Goal: Book appointment/travel/reservation

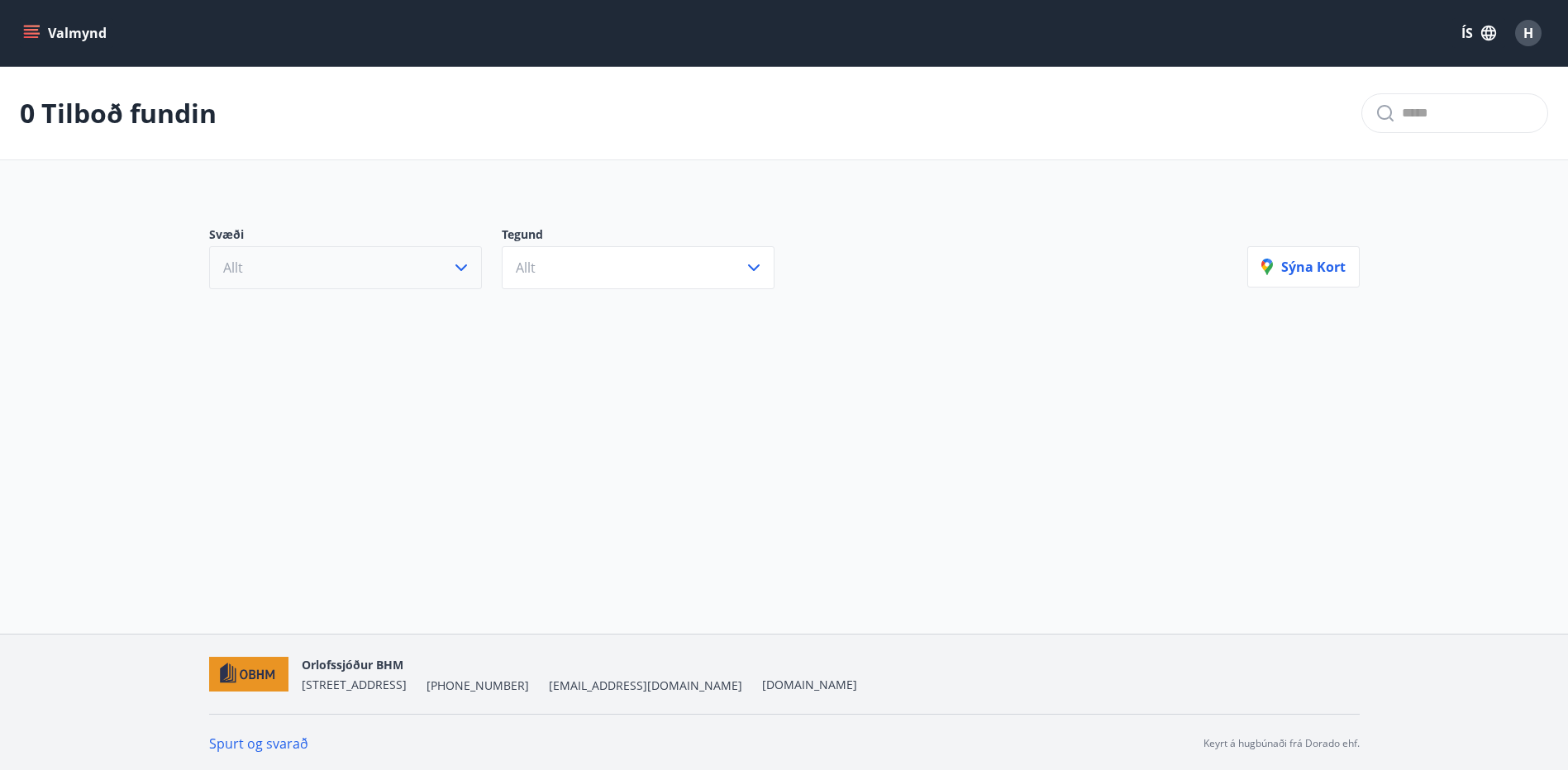
click at [444, 248] on button "Allt" at bounding box center [345, 267] width 273 height 43
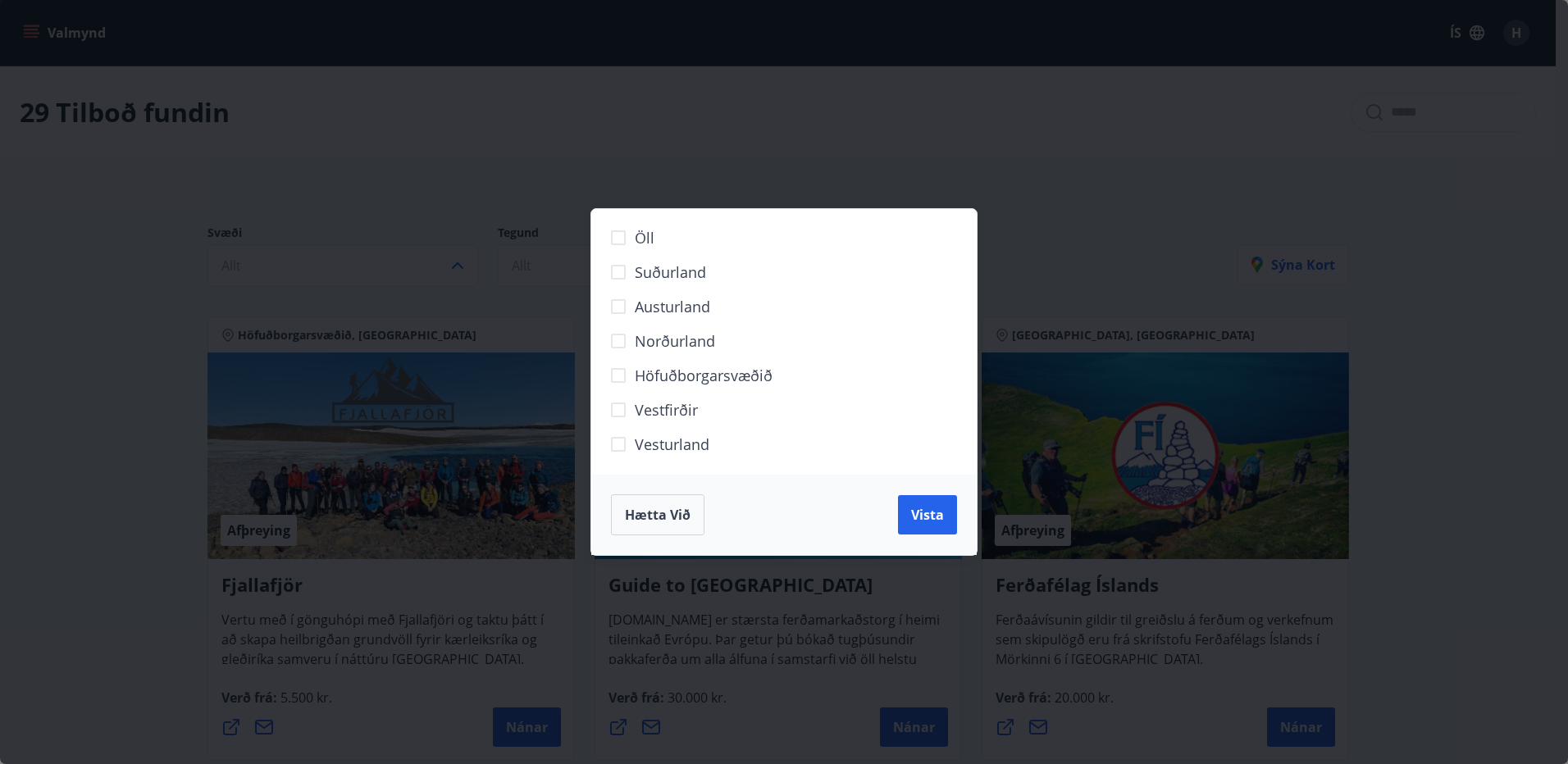
click at [669, 367] on span "Höfuðborgarsvæðið" at bounding box center [703, 375] width 138 height 22
click at [939, 517] on span "Vista" at bounding box center [927, 515] width 33 height 18
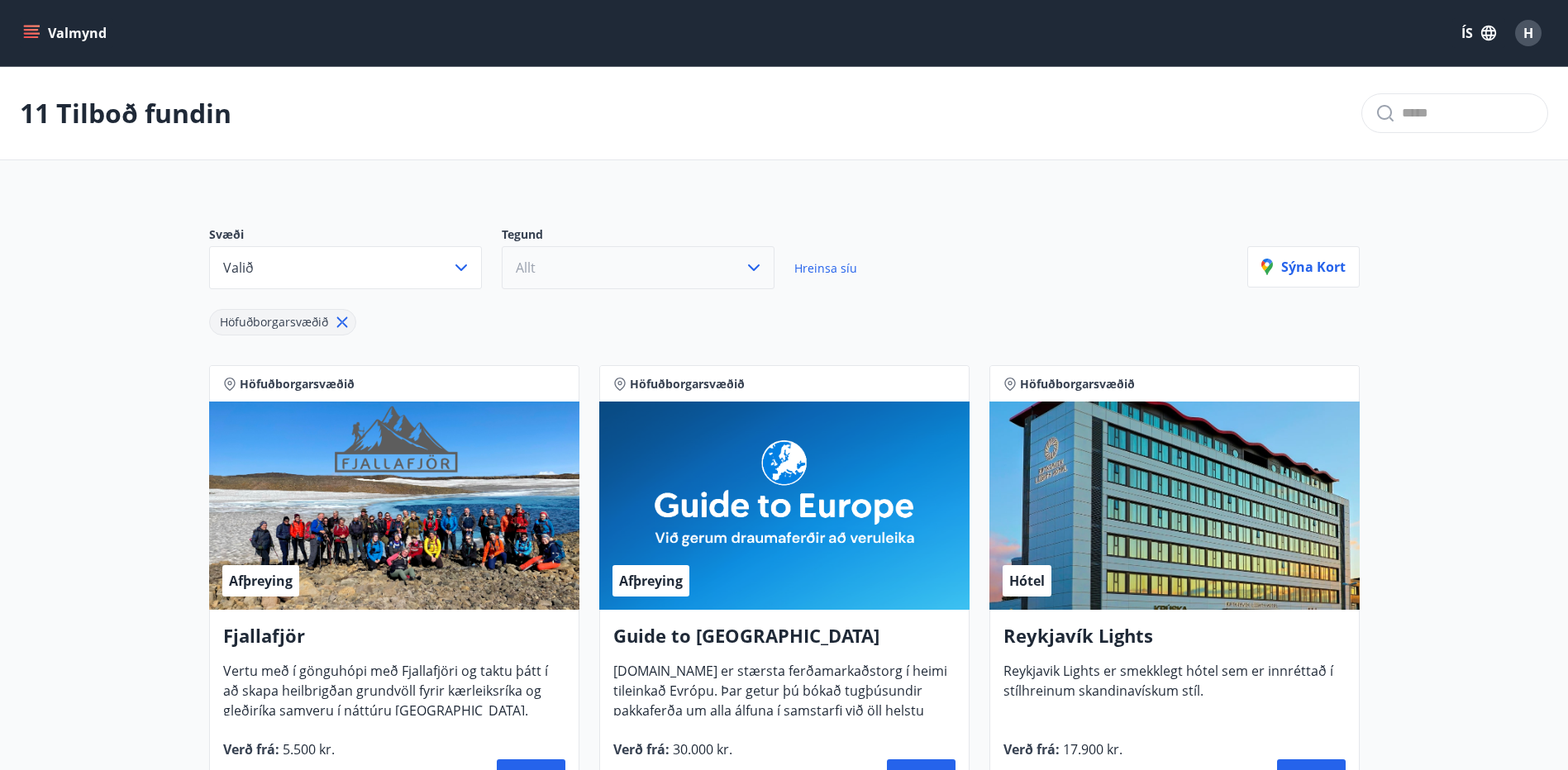
click at [706, 274] on button "Allt" at bounding box center [638, 267] width 273 height 43
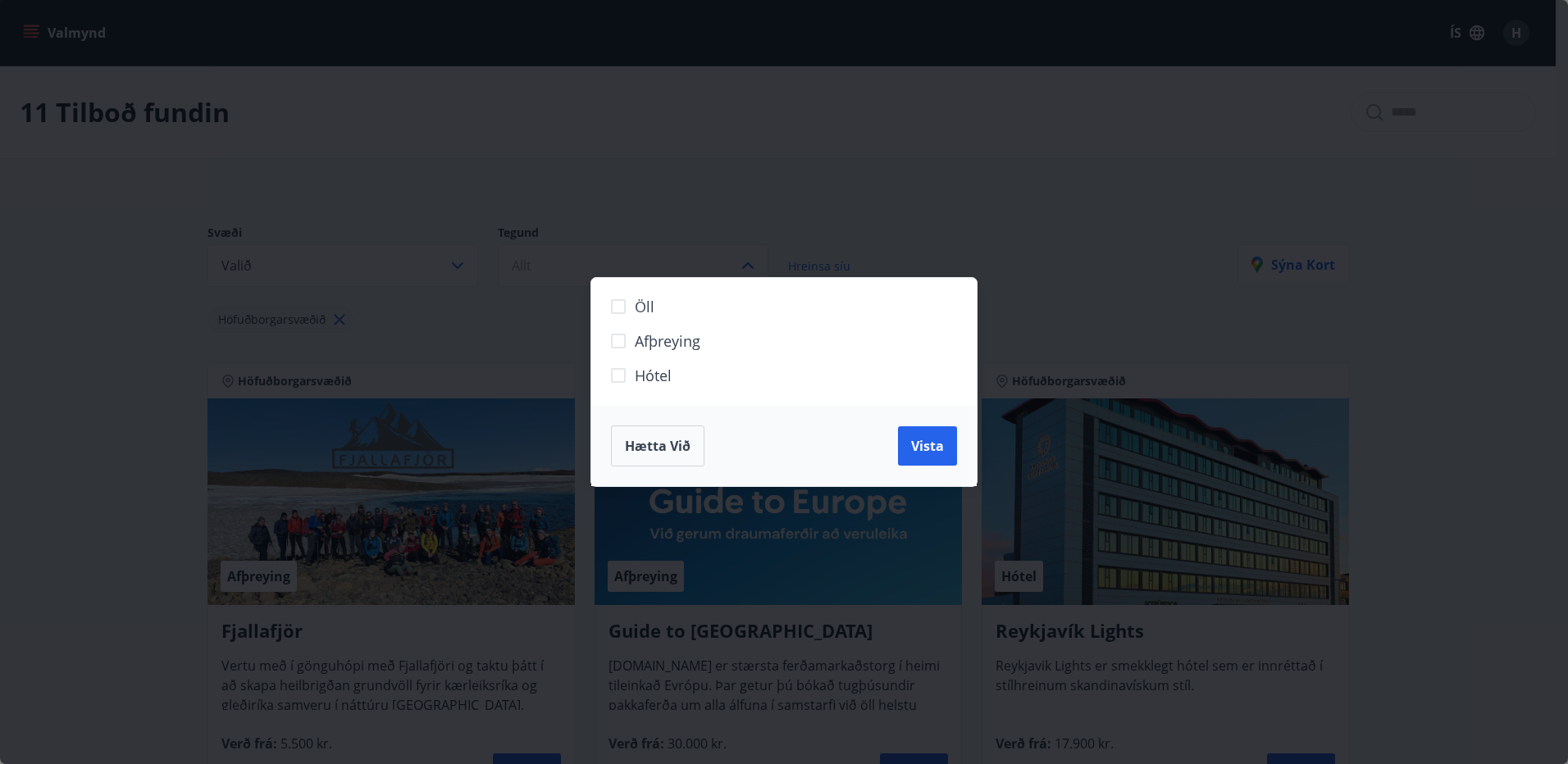
click at [663, 373] on span "Hótel" at bounding box center [652, 375] width 37 height 22
click at [942, 446] on span "Vista" at bounding box center [927, 445] width 33 height 18
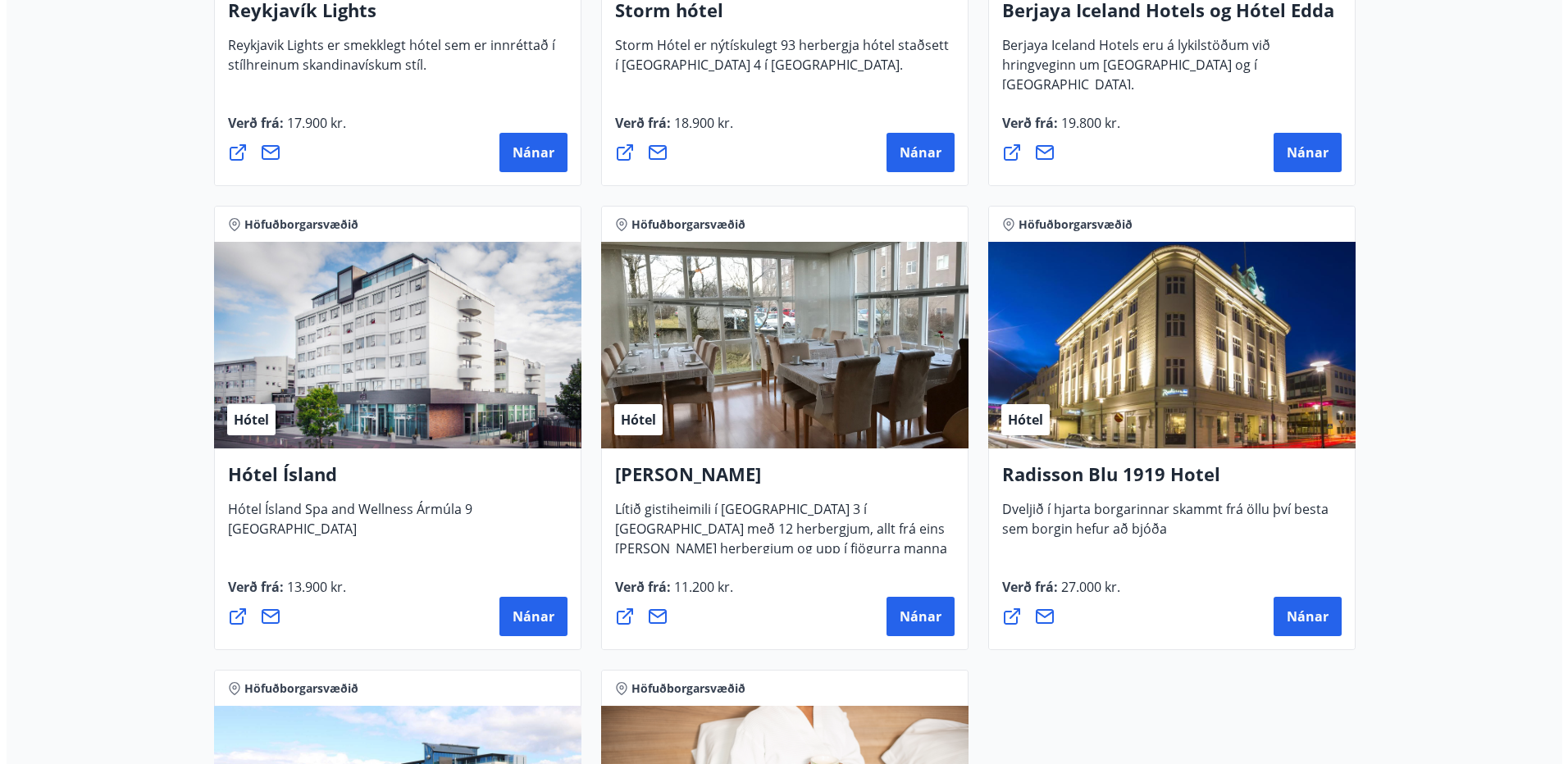
scroll to position [738, 0]
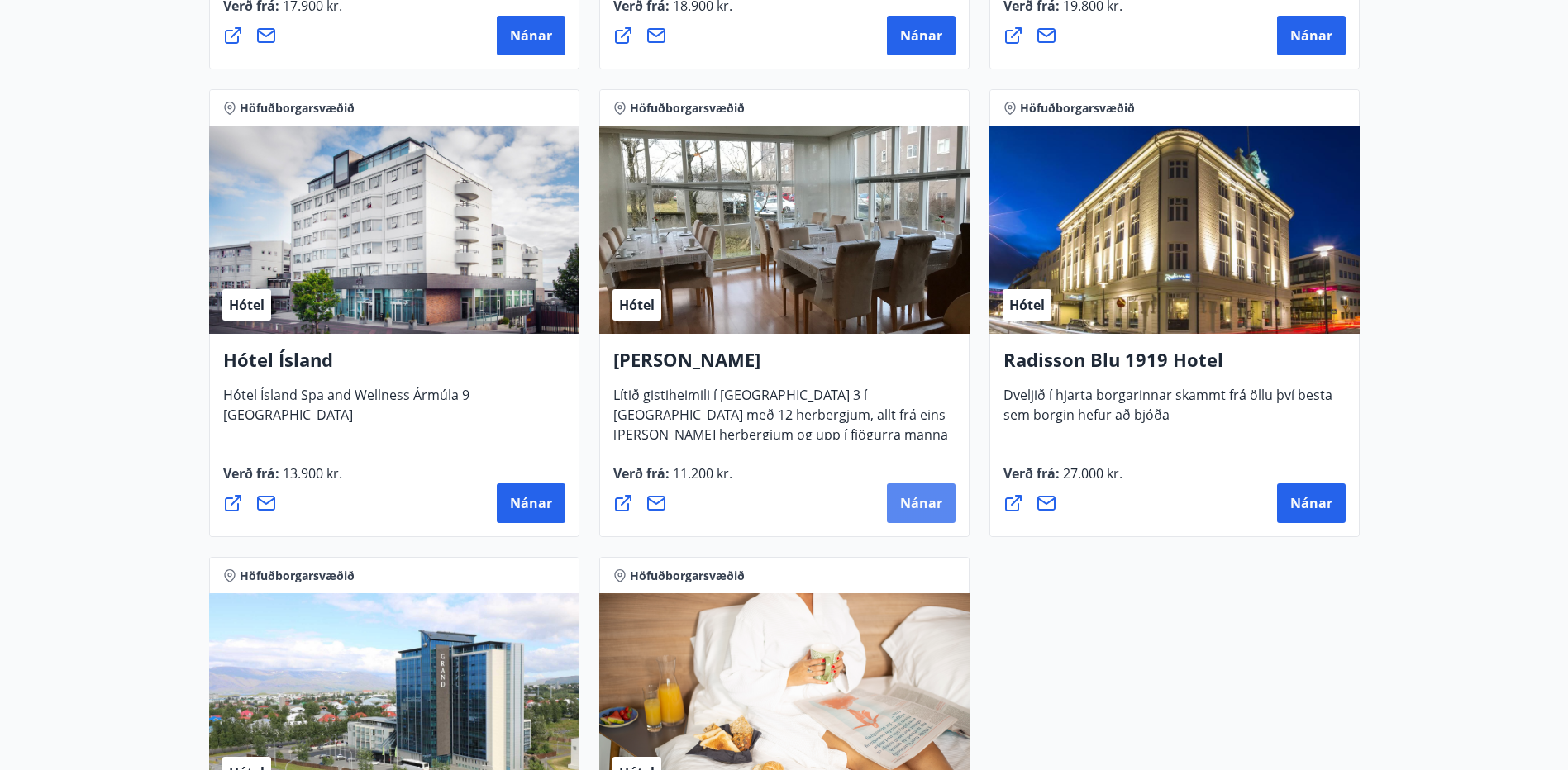
click at [927, 505] on span "Nánar" at bounding box center [922, 503] width 43 height 18
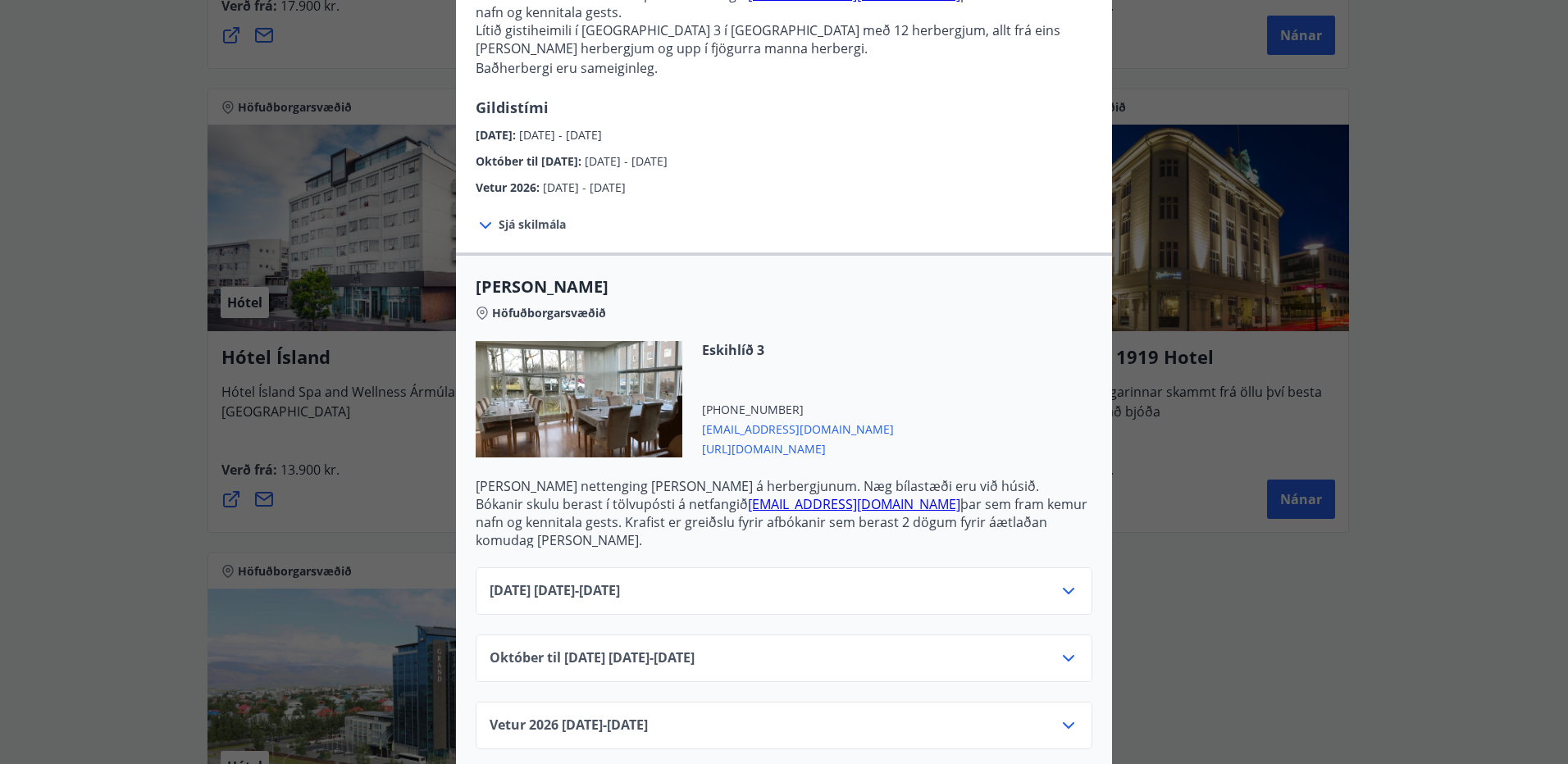
scroll to position [194, 0]
click at [910, 580] on div "September 2025 01.09.25 - 30.09.25" at bounding box center [784, 596] width 589 height 33
click at [1058, 580] on icon at bounding box center [1068, 590] width 20 height 20
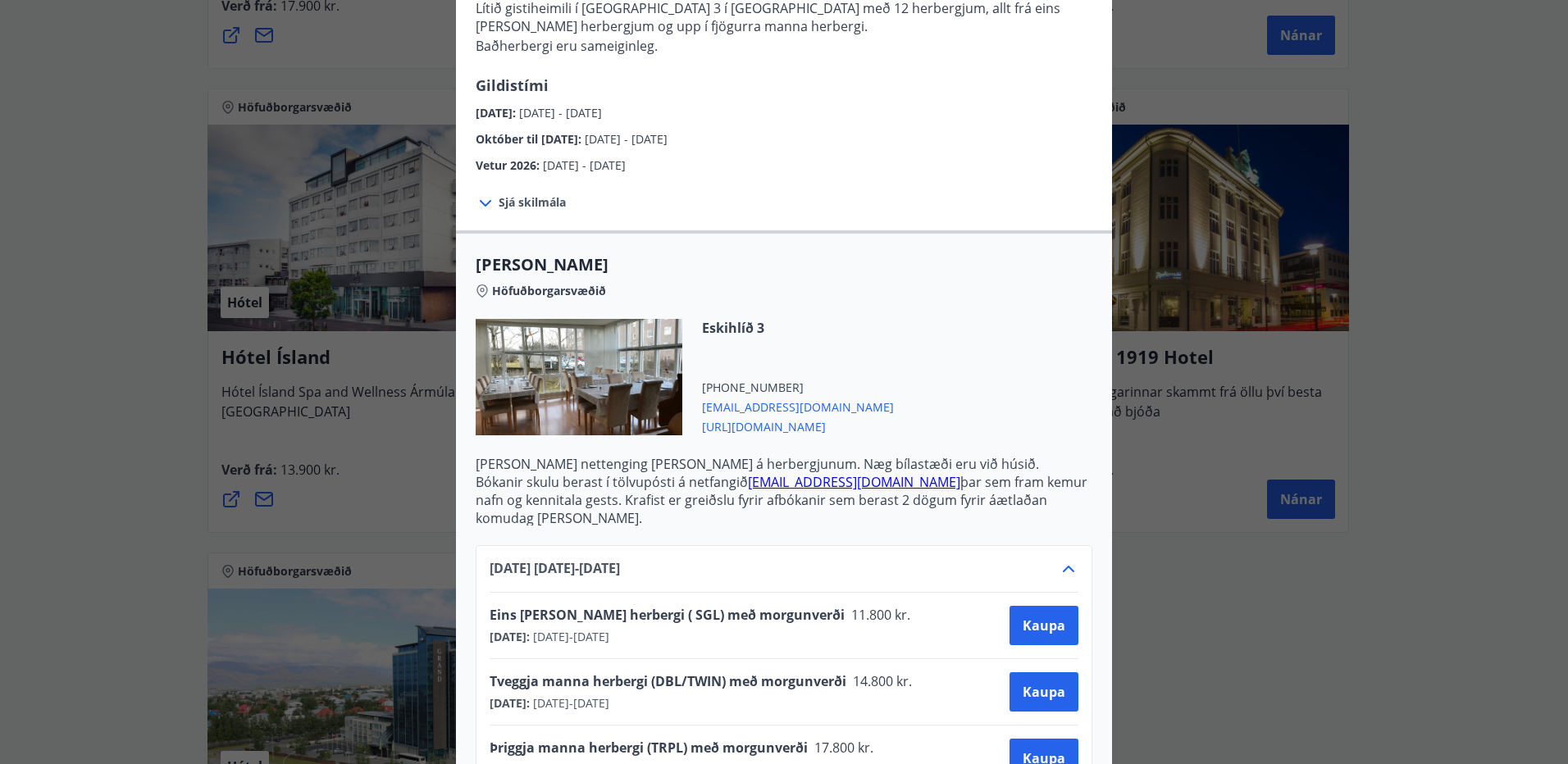
scroll to position [214, 0]
click at [1245, 630] on div "Alba gistiheimili Bókanir skulu berast í tölvupósti á netfangið stay@alba.is þa…" at bounding box center [784, 382] width 1568 height 764
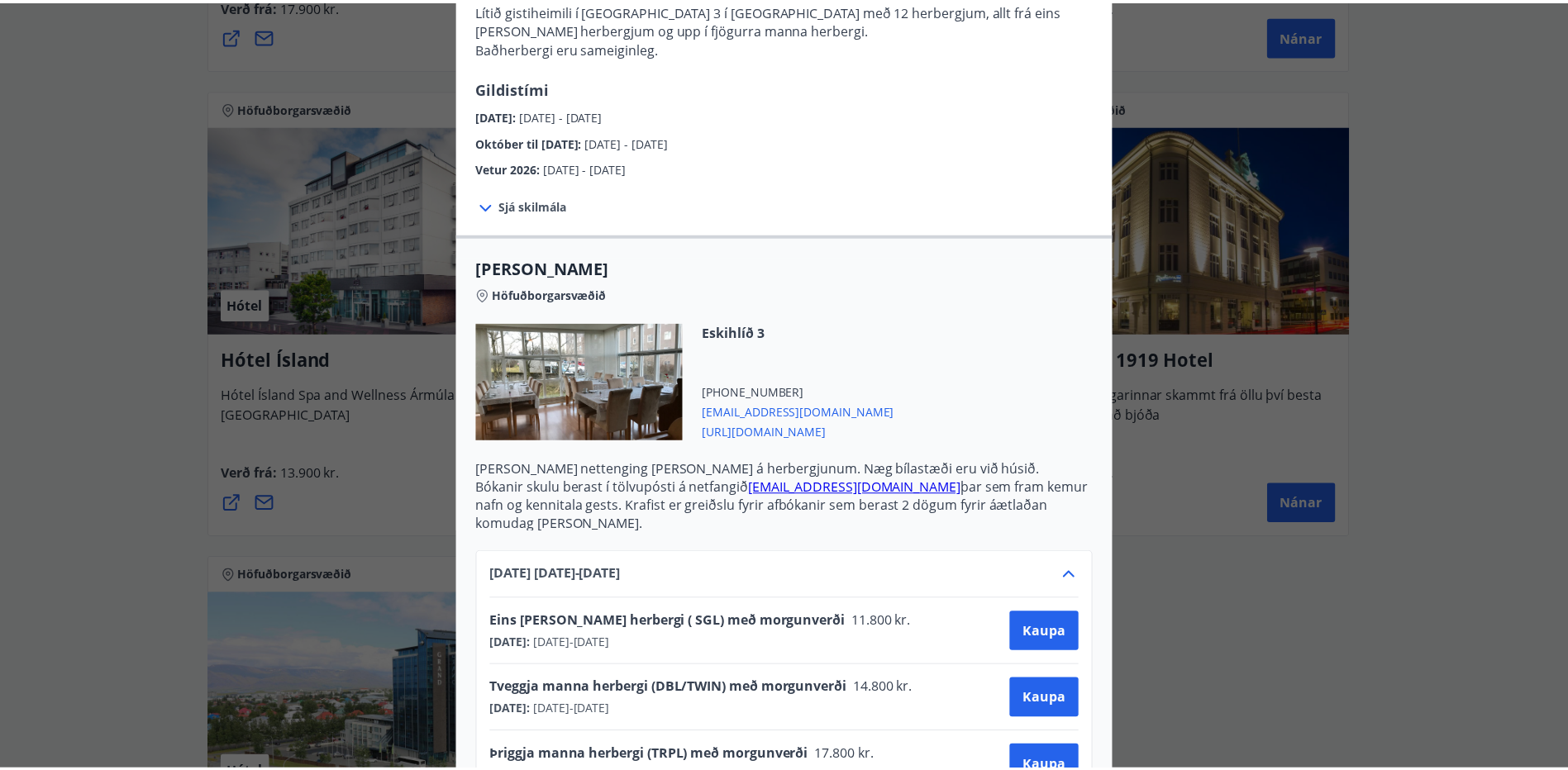
scroll to position [0, 0]
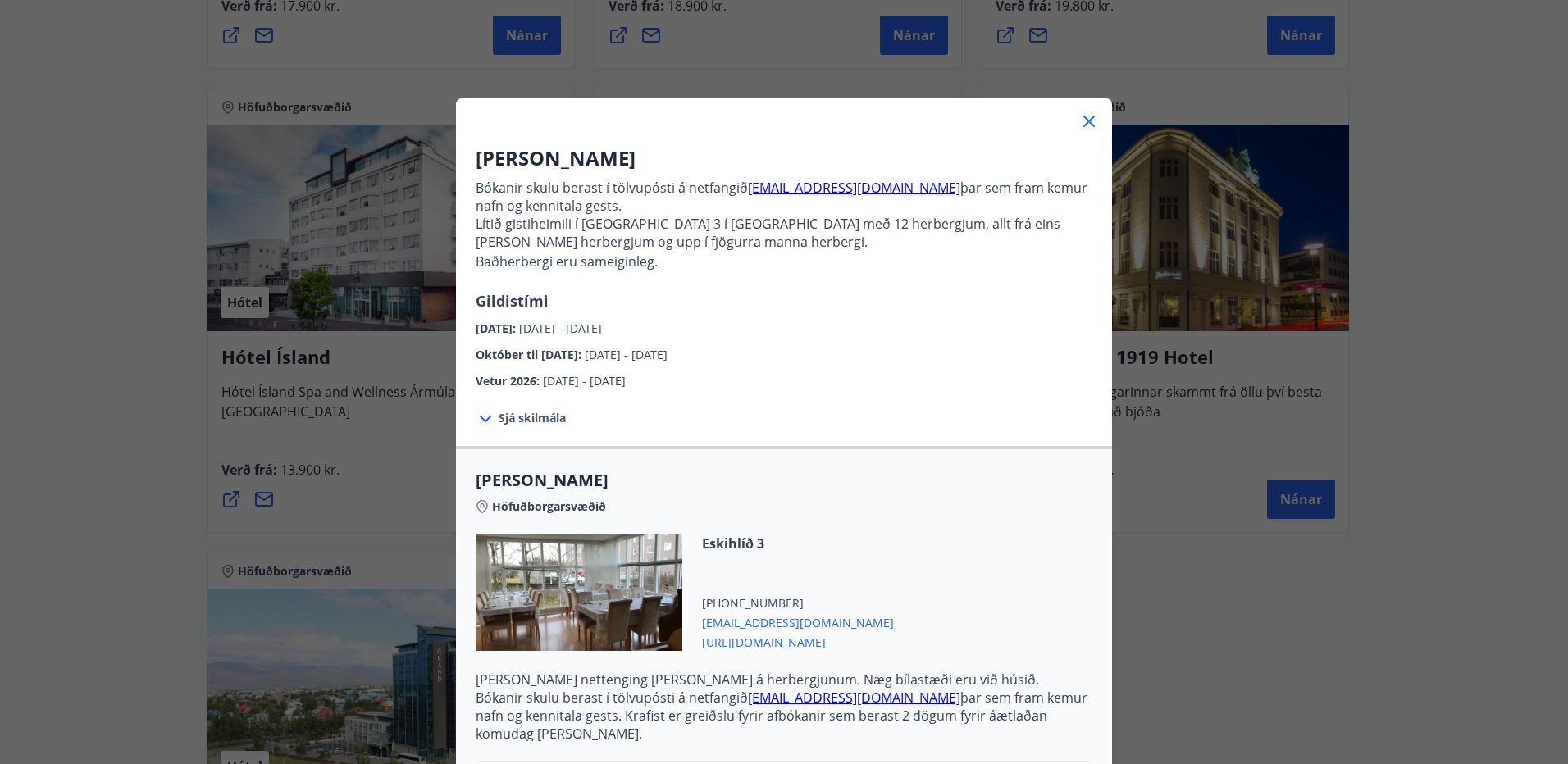
click at [1085, 127] on icon at bounding box center [1088, 121] width 20 height 20
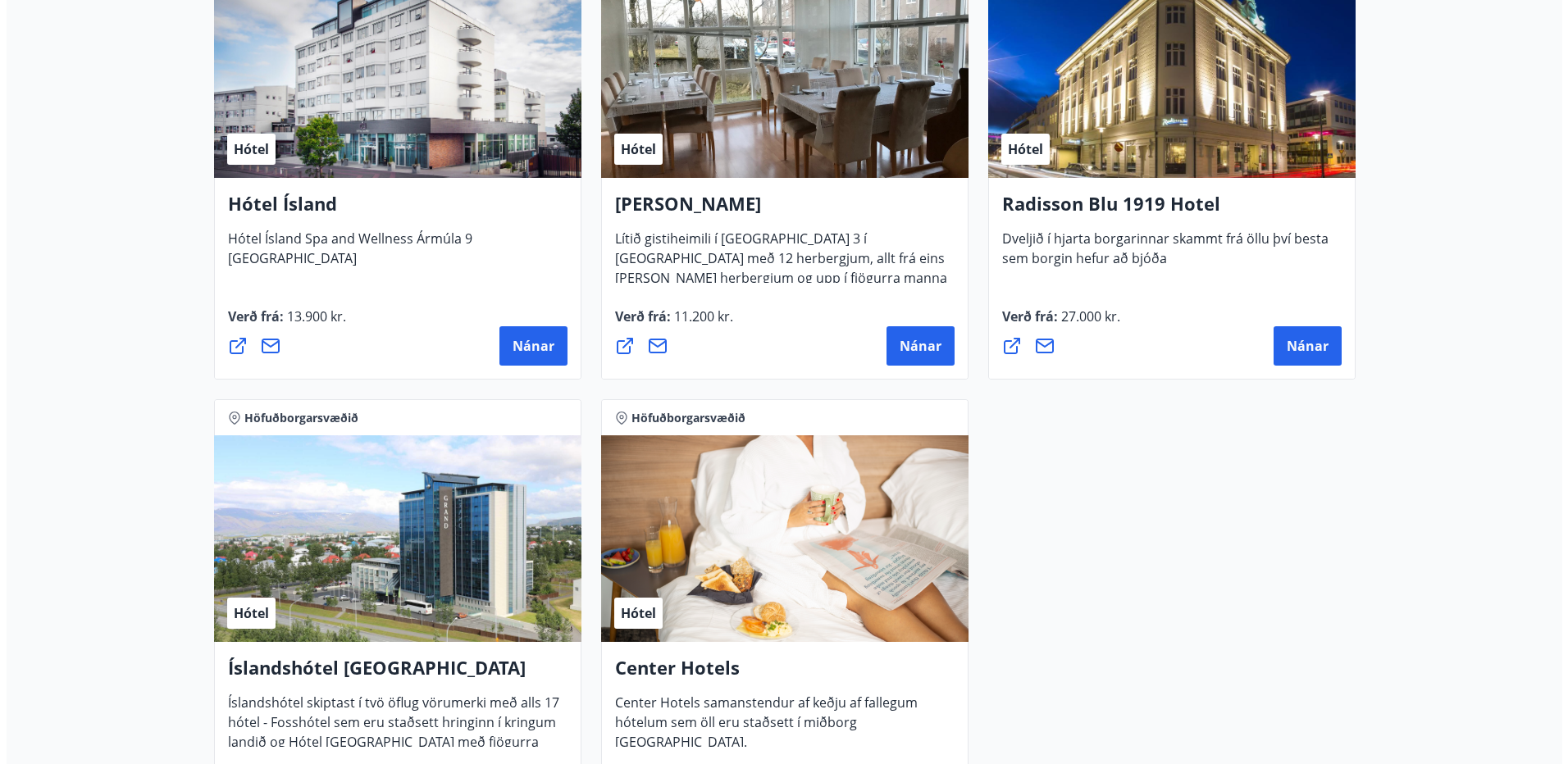
scroll to position [738, 0]
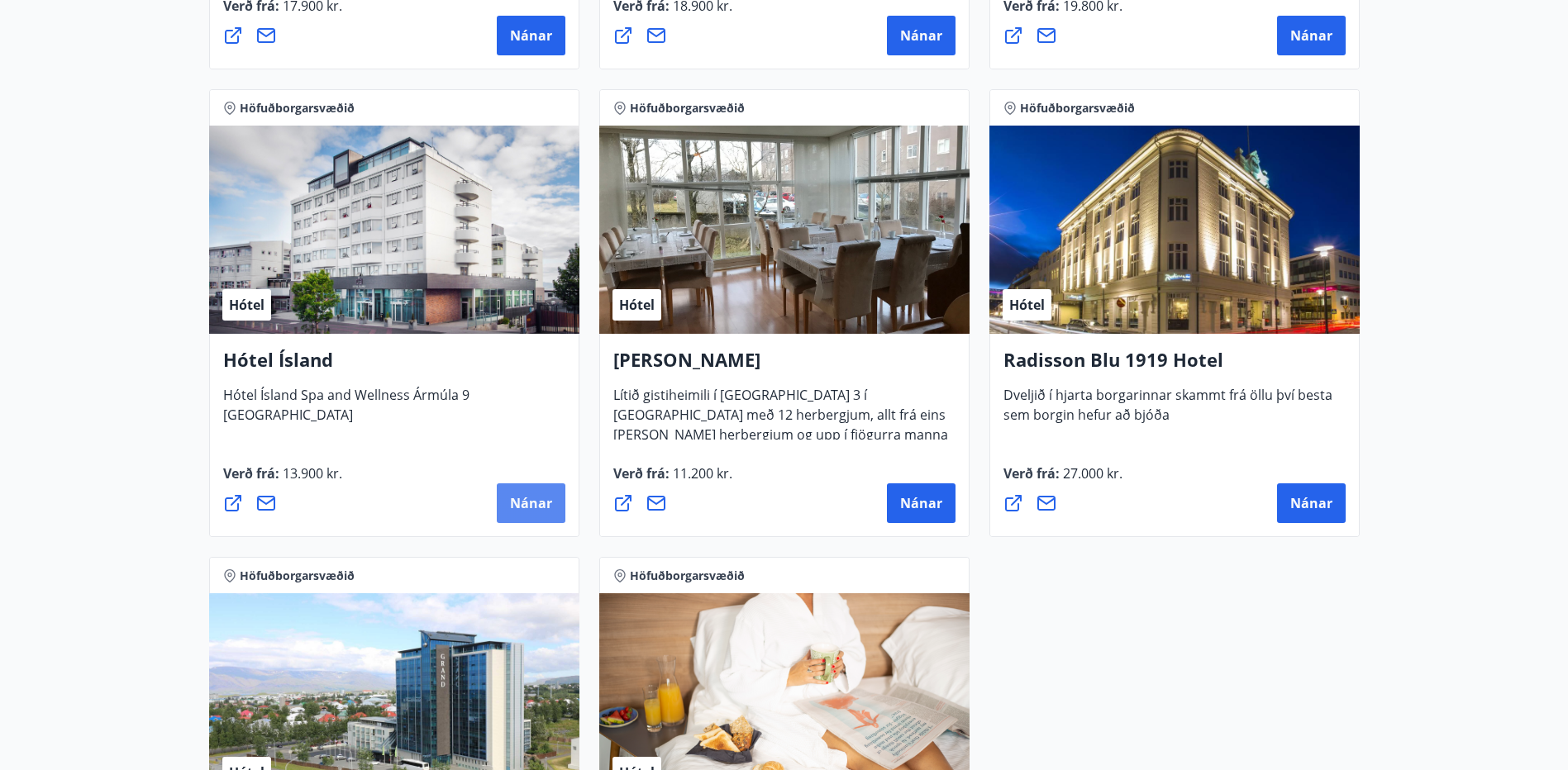
click at [531, 494] on span "Nánar" at bounding box center [531, 503] width 43 height 18
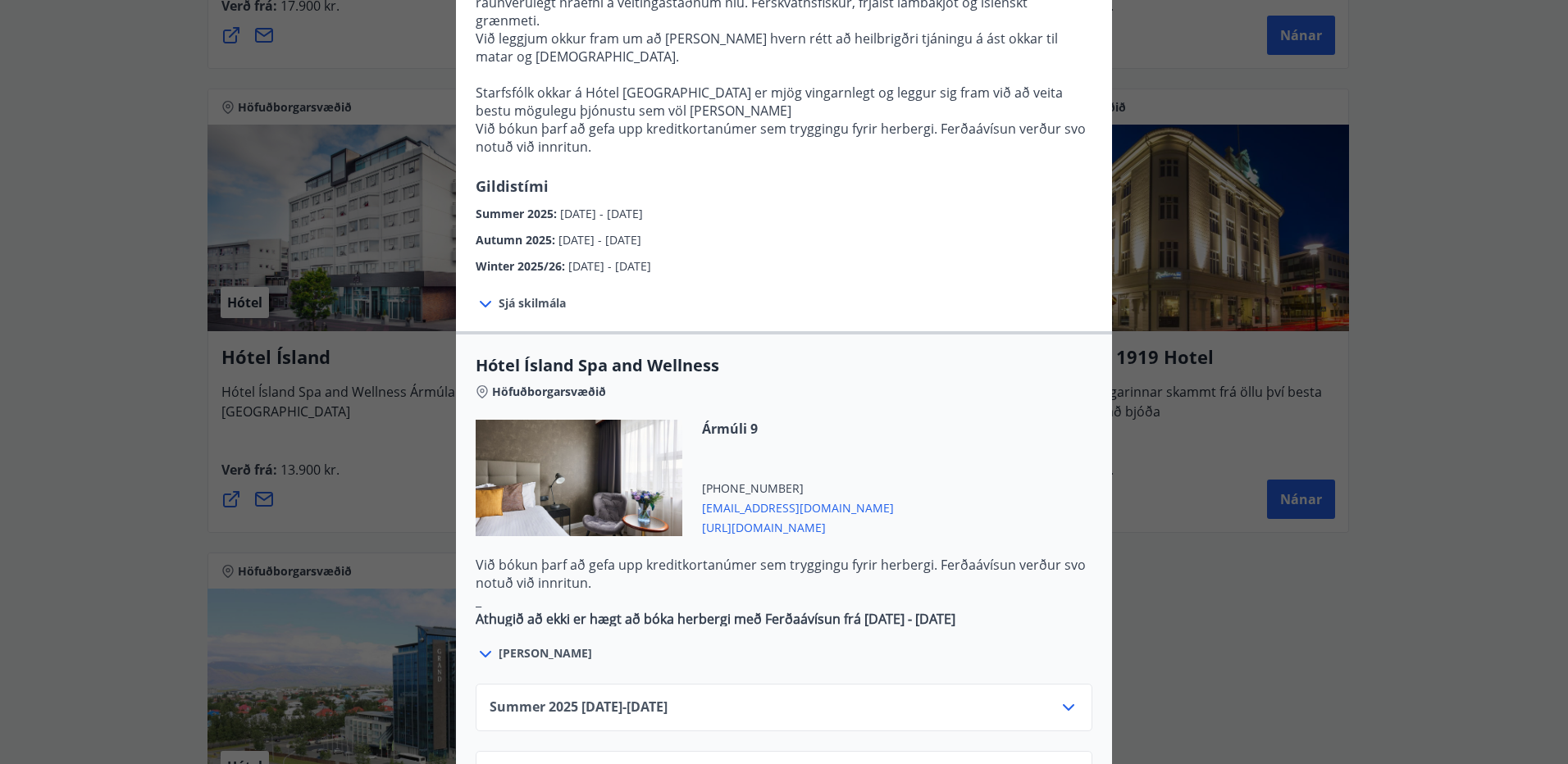
scroll to position [820, 0]
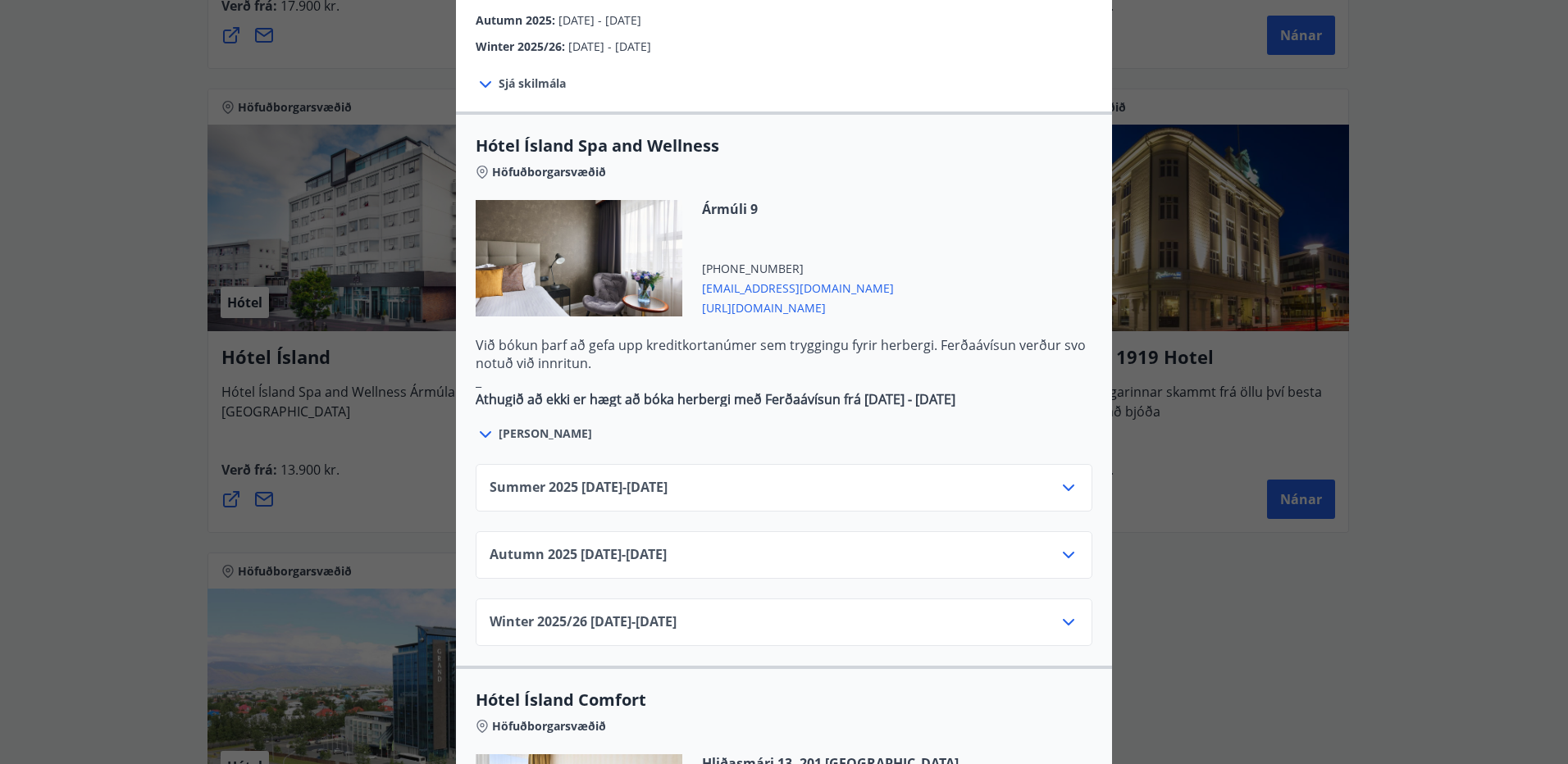
click at [785, 478] on div "Summer 2025 01.06.25 - 30.09.25" at bounding box center [784, 494] width 589 height 33
click at [1063, 485] on icon at bounding box center [1068, 487] width 11 height 7
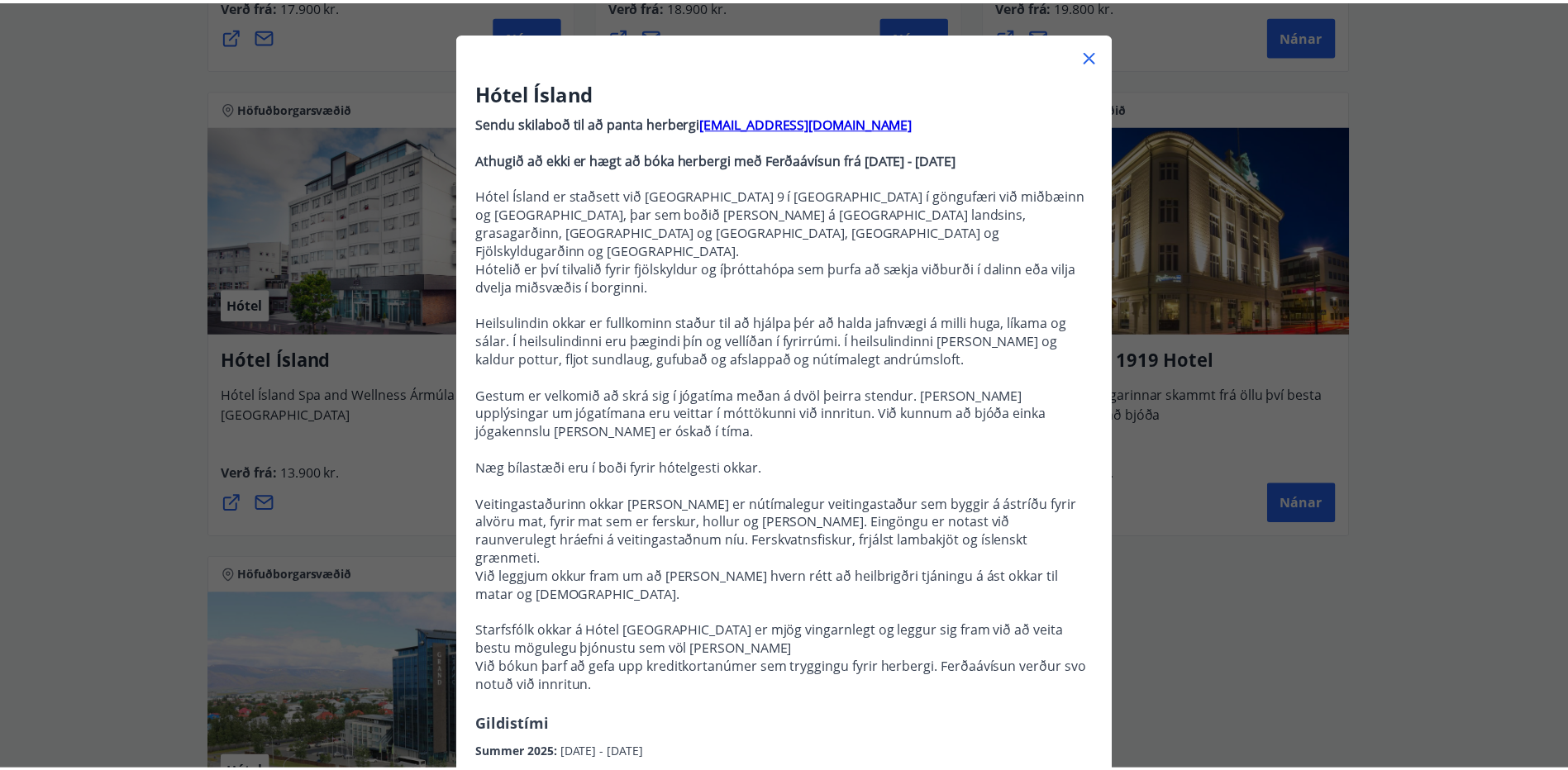
scroll to position [0, 0]
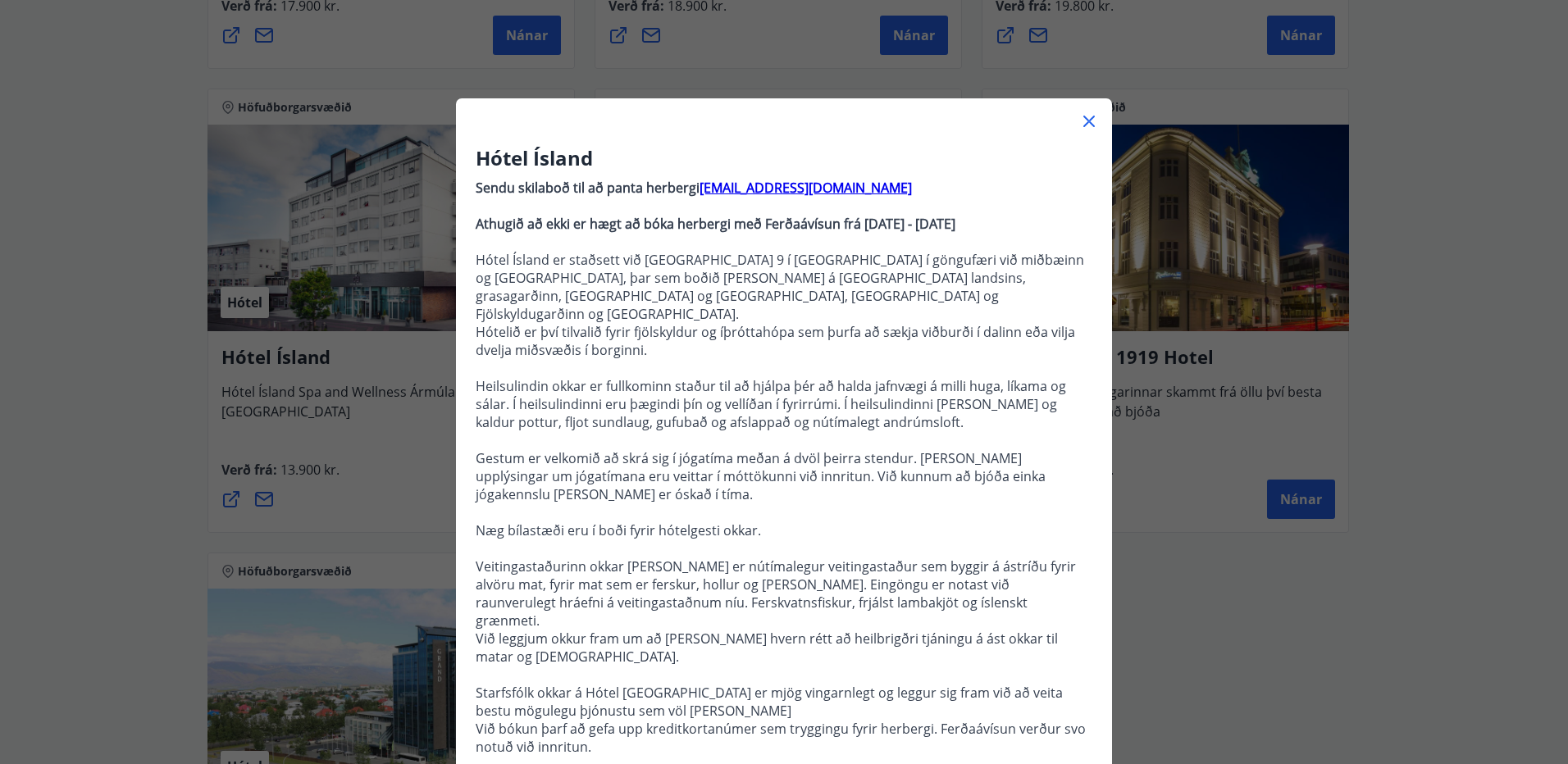
click at [1086, 121] on icon at bounding box center [1088, 121] width 20 height 20
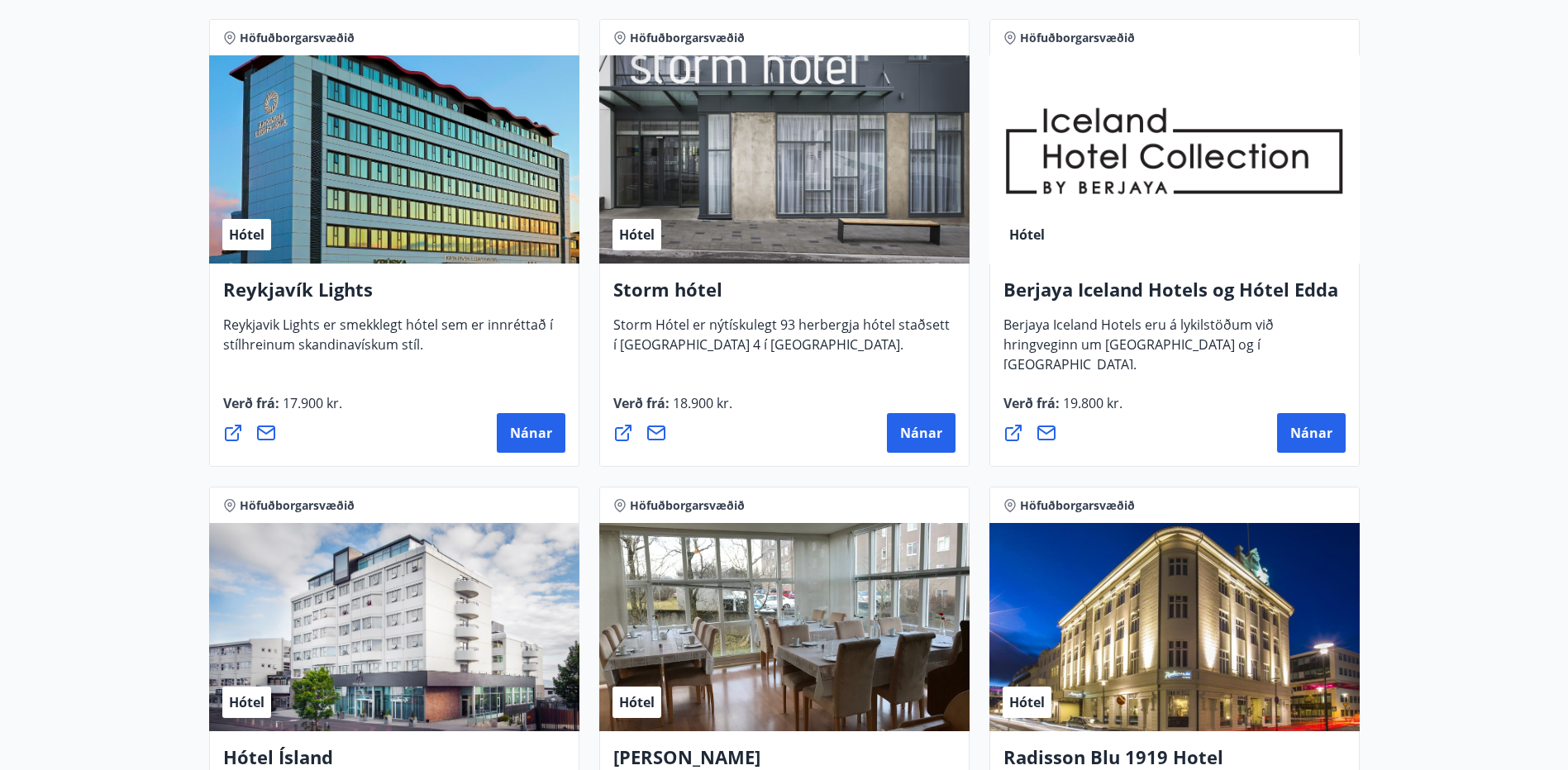
scroll to position [165, 0]
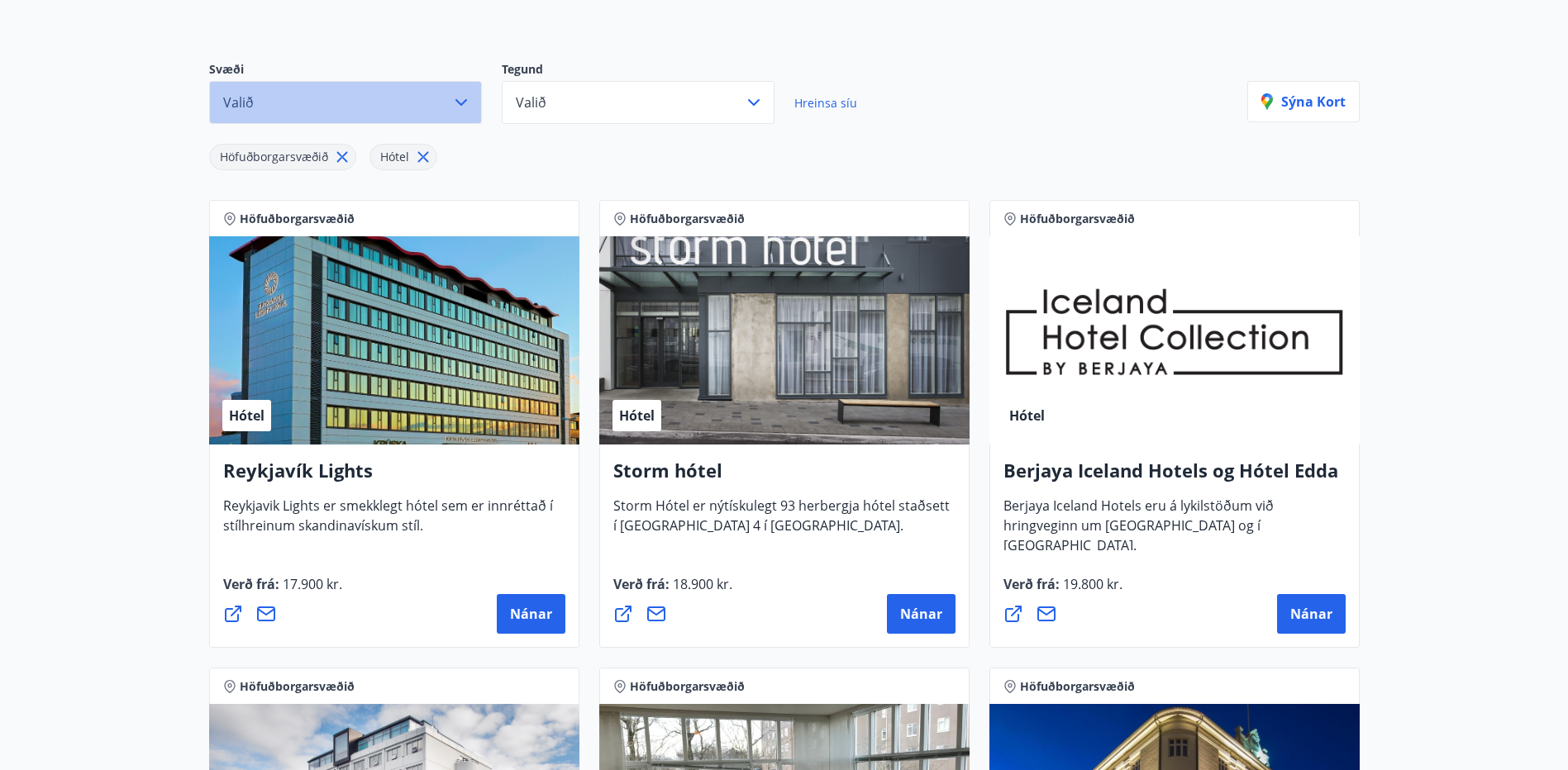
click at [446, 109] on button "Valið" at bounding box center [345, 102] width 273 height 43
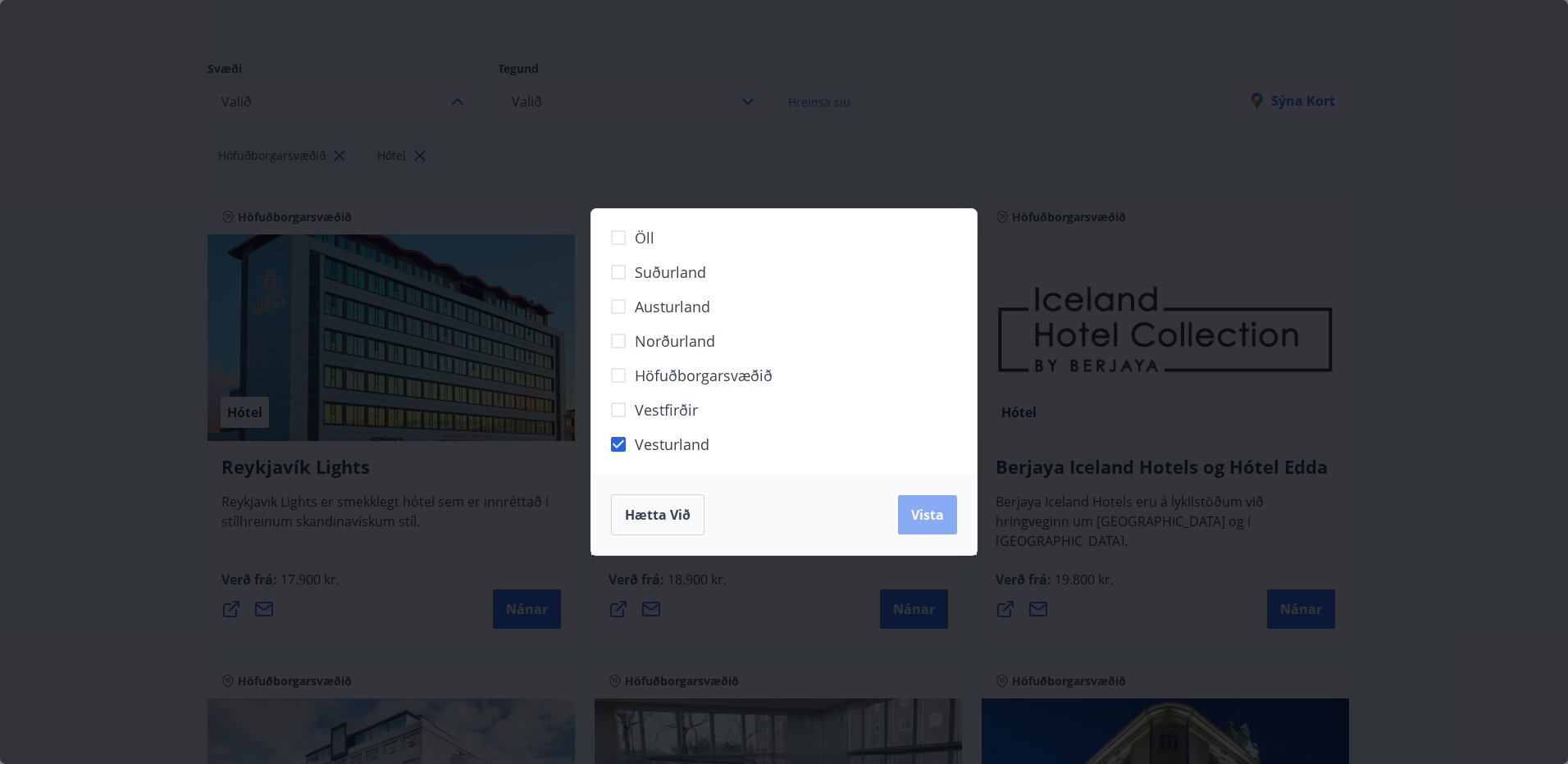
click at [923, 501] on button "Vista" at bounding box center [927, 515] width 59 height 39
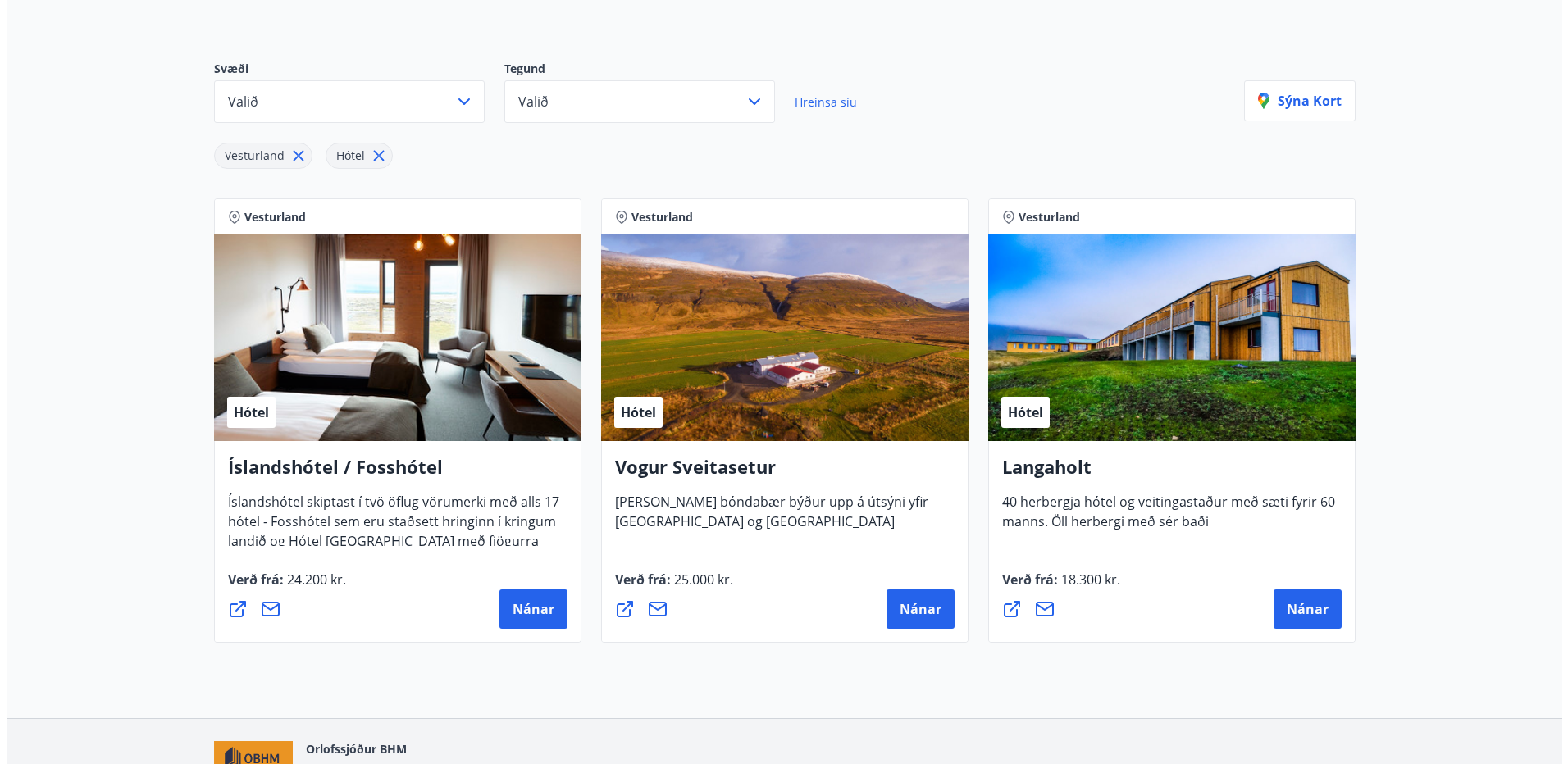
scroll to position [82, 0]
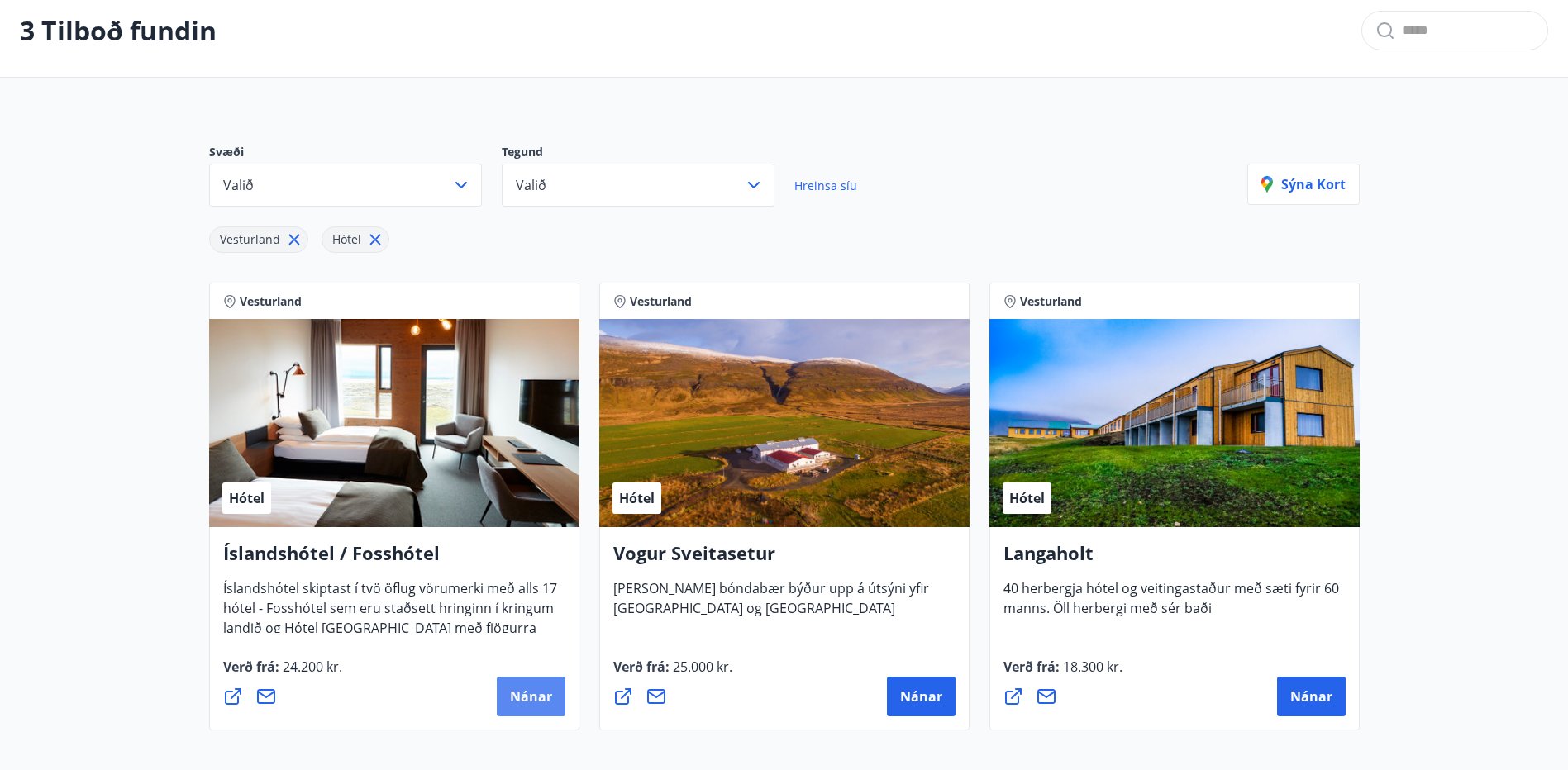
click at [533, 697] on span "Nánar" at bounding box center [531, 696] width 43 height 18
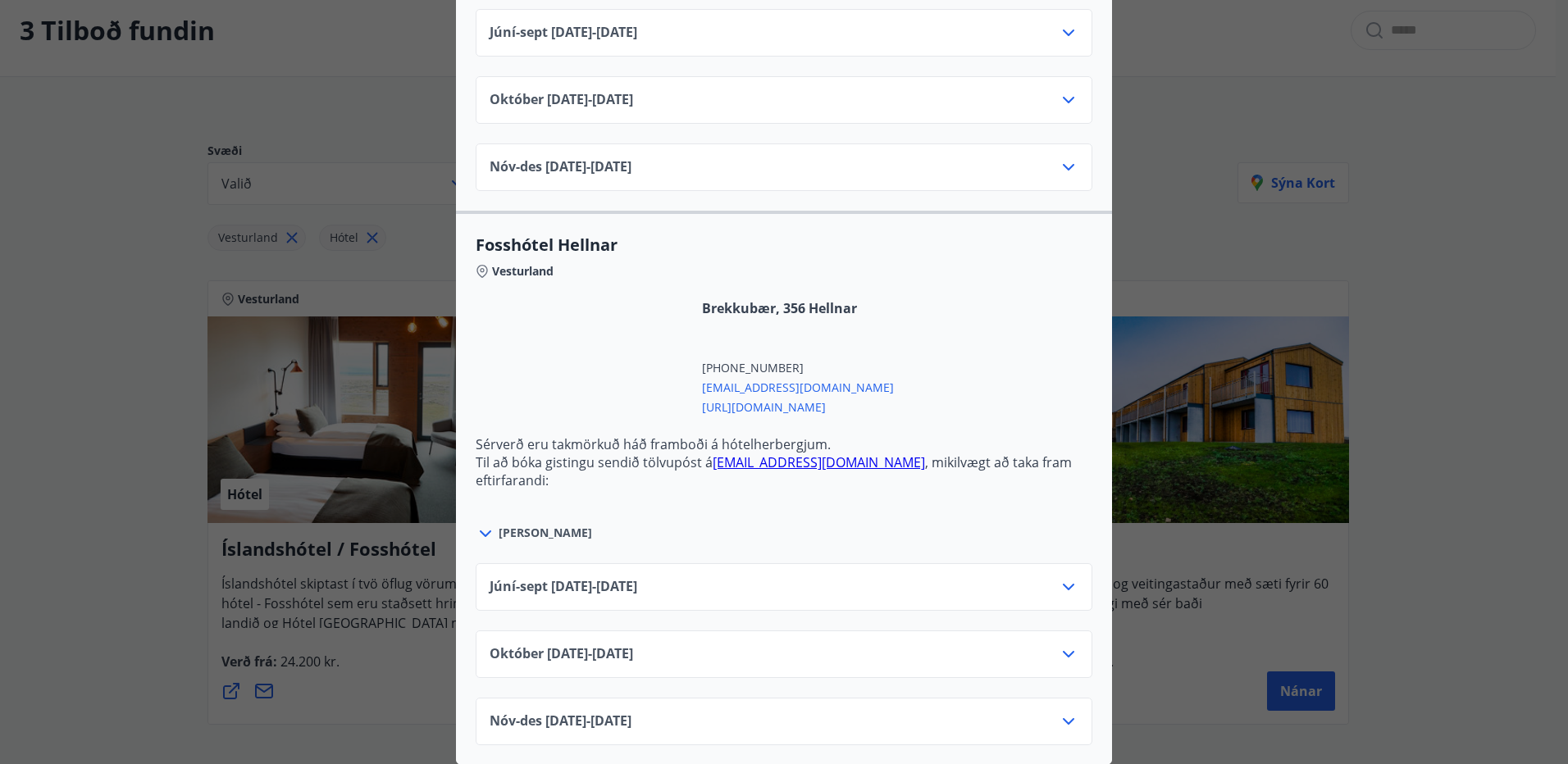
scroll to position [1490, 0]
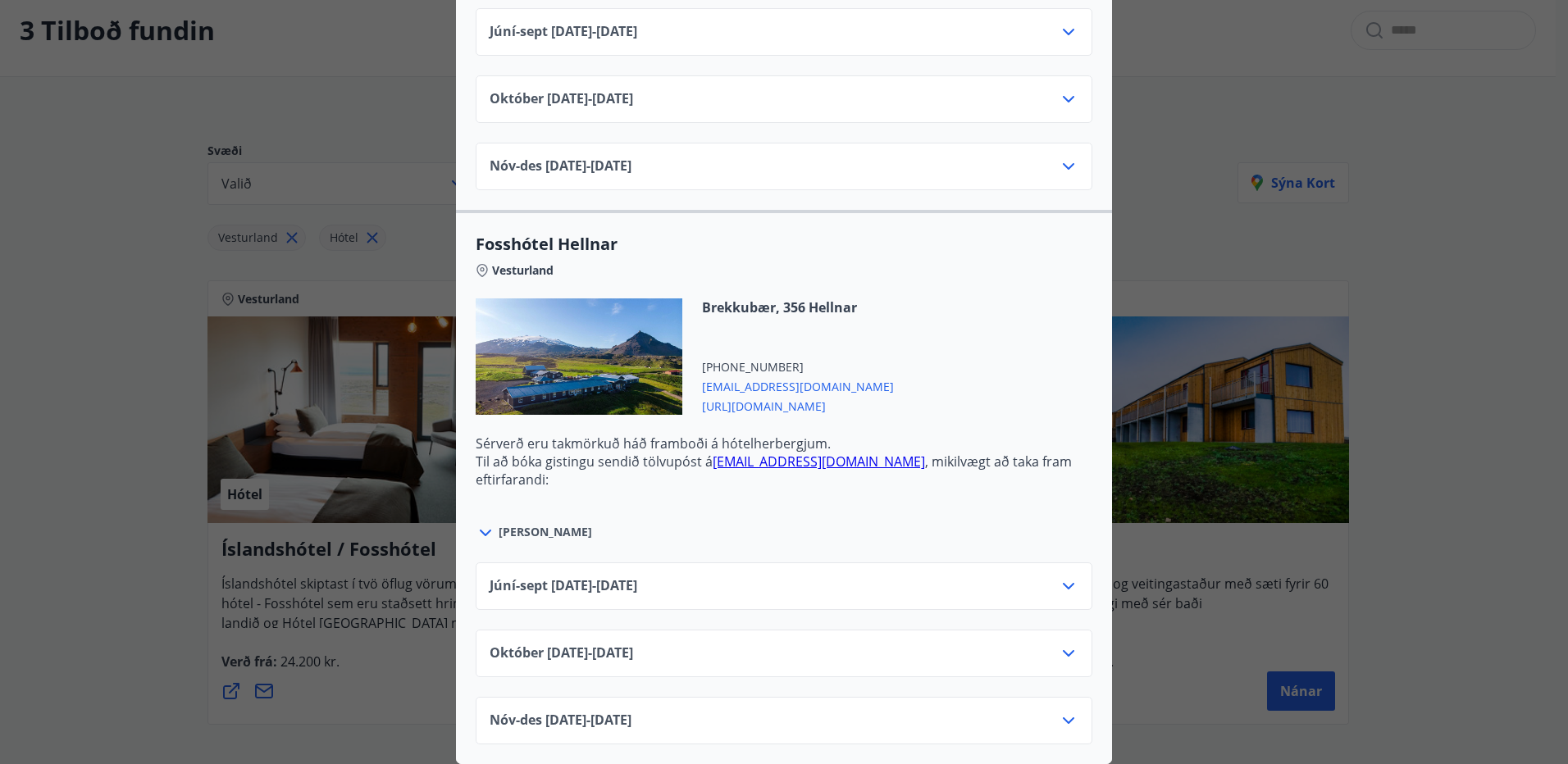
click at [46, 366] on div "Íslandshótel / Fosshótel Ekki er hægt að nýta Ferðaávísun fyrir bókanir sem eru…" at bounding box center [784, 382] width 1568 height 764
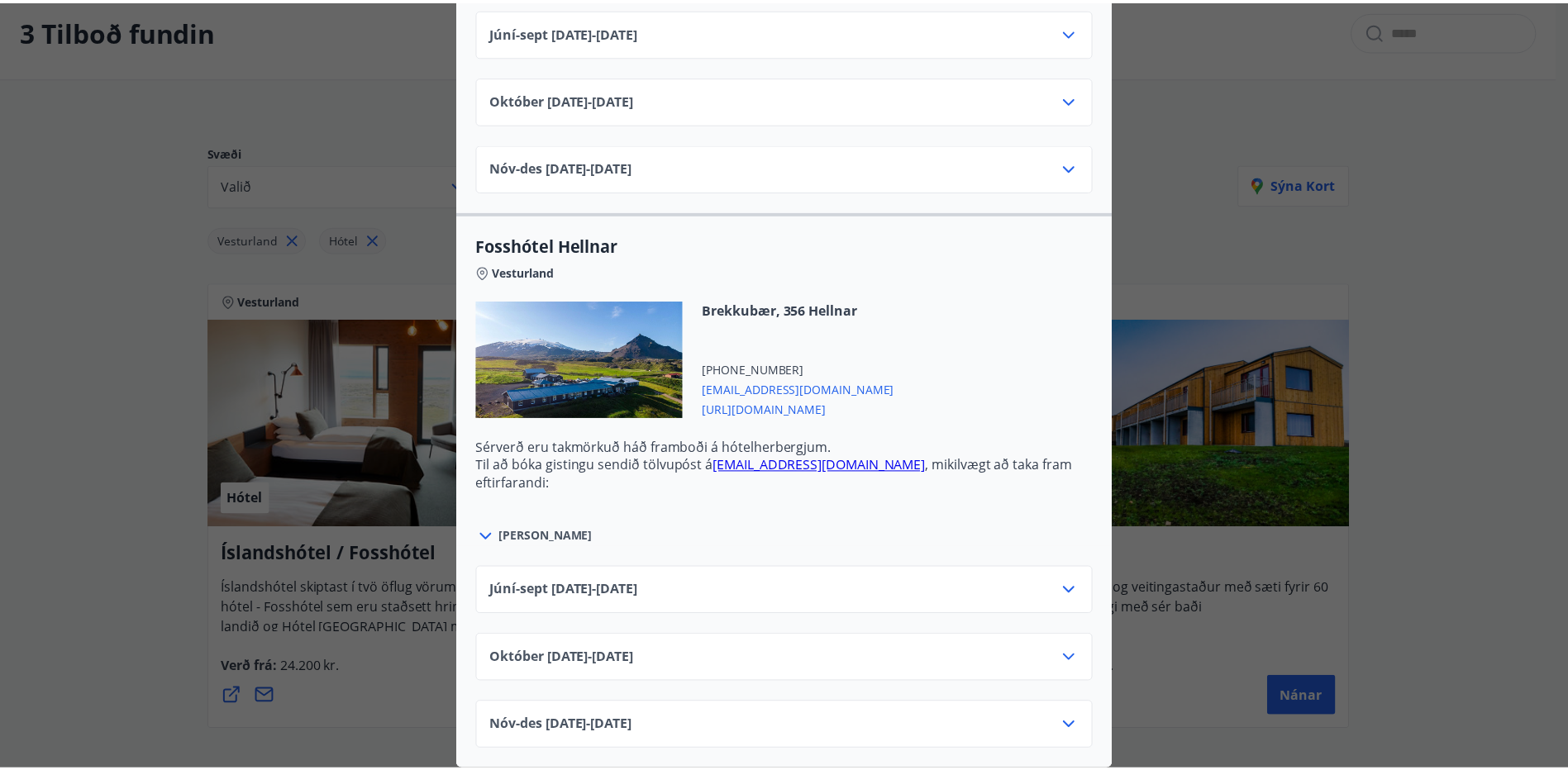
scroll to position [0, 0]
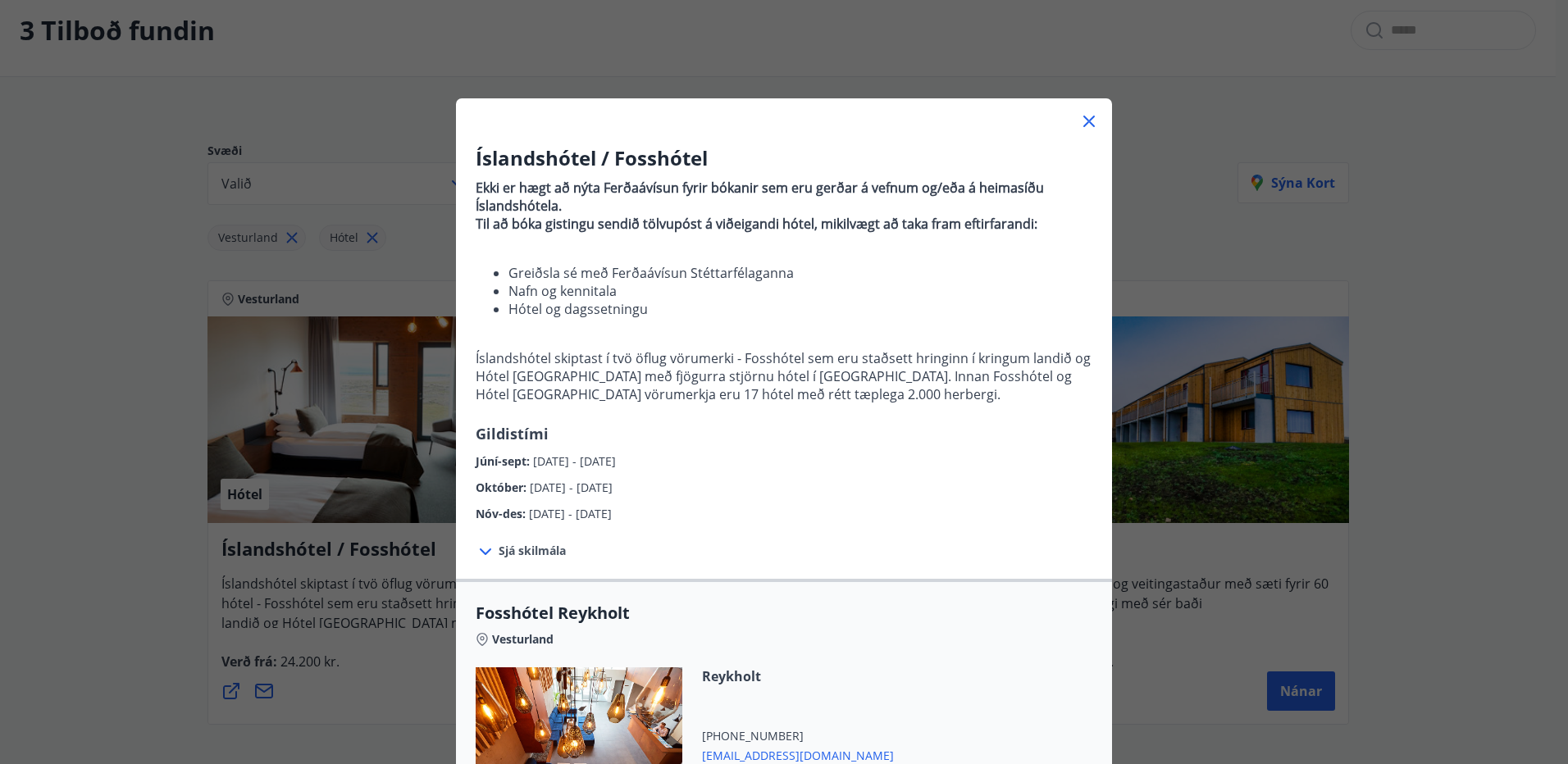
click at [1083, 126] on icon at bounding box center [1089, 121] width 11 height 11
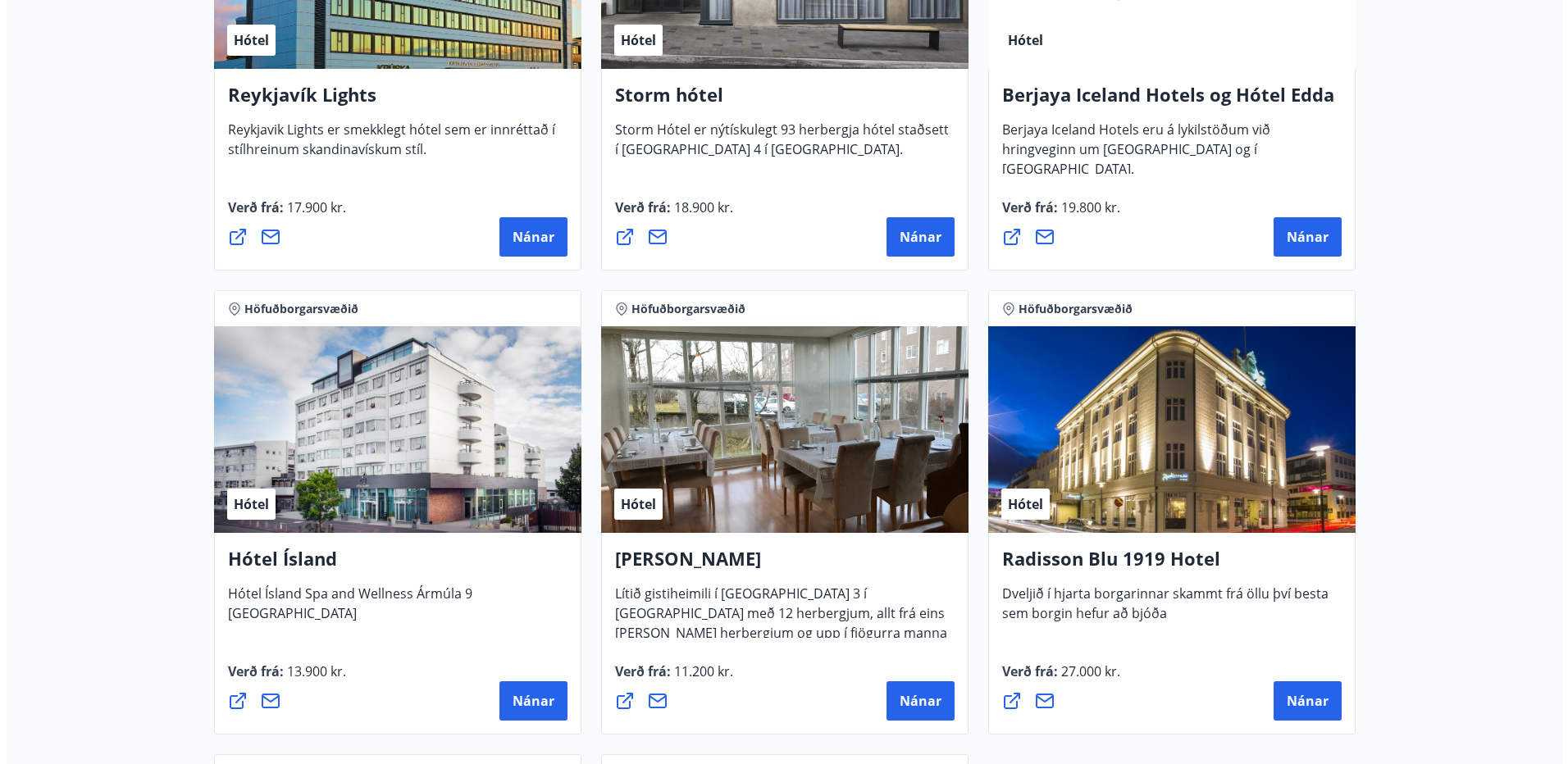
scroll to position [738, 0]
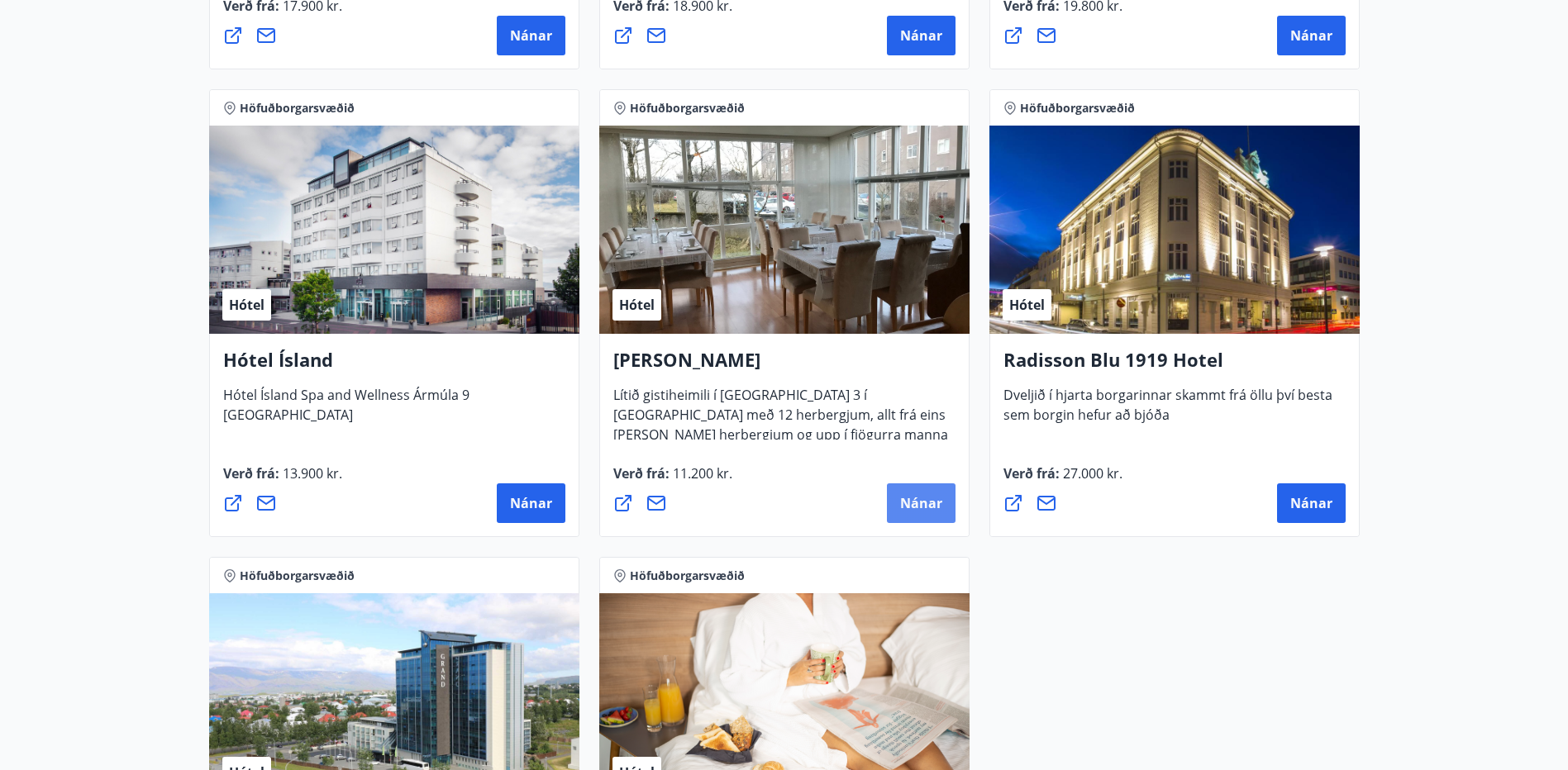
click at [920, 511] on span "Nánar" at bounding box center [922, 503] width 43 height 18
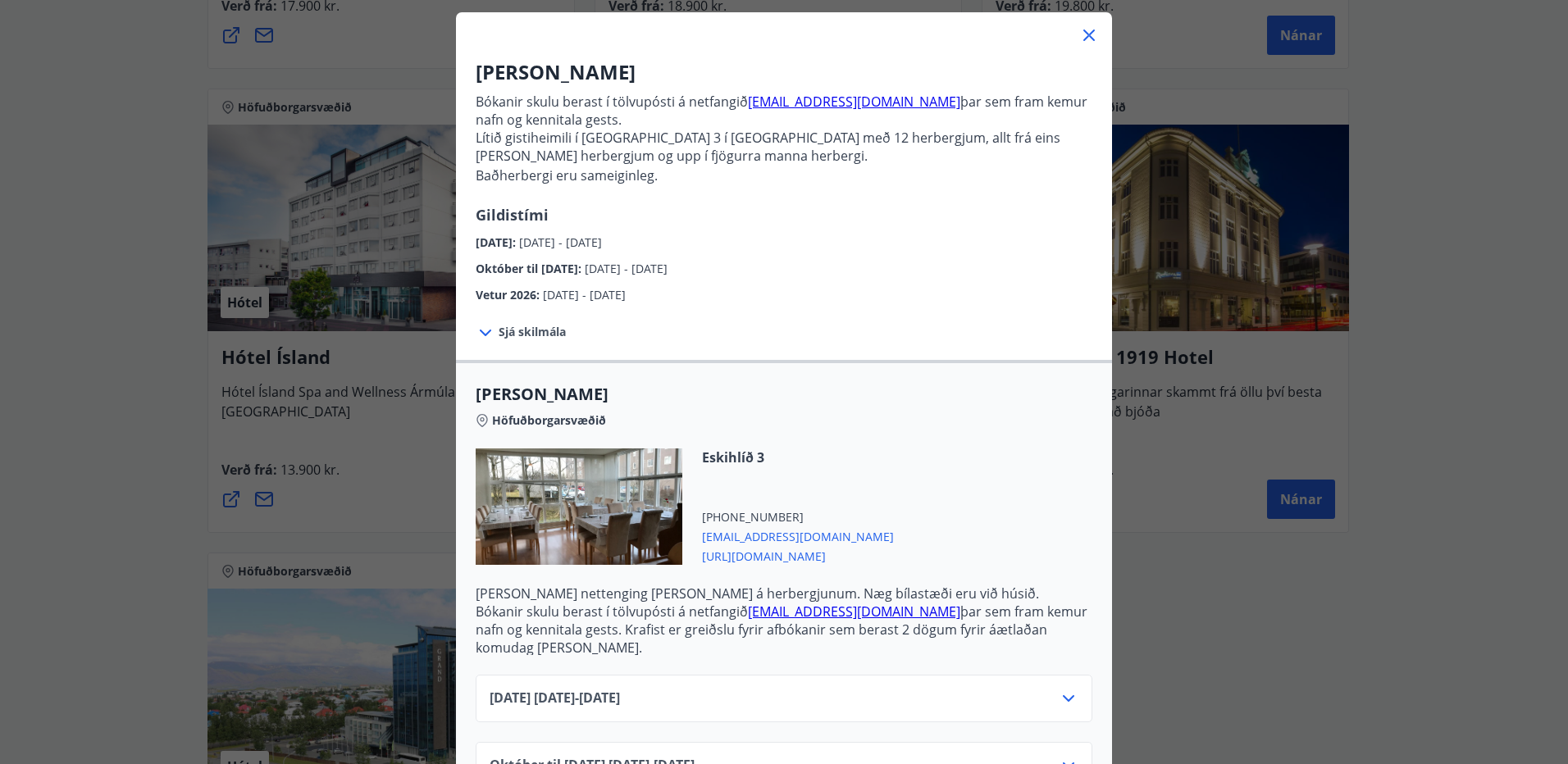
scroll to position [194, 0]
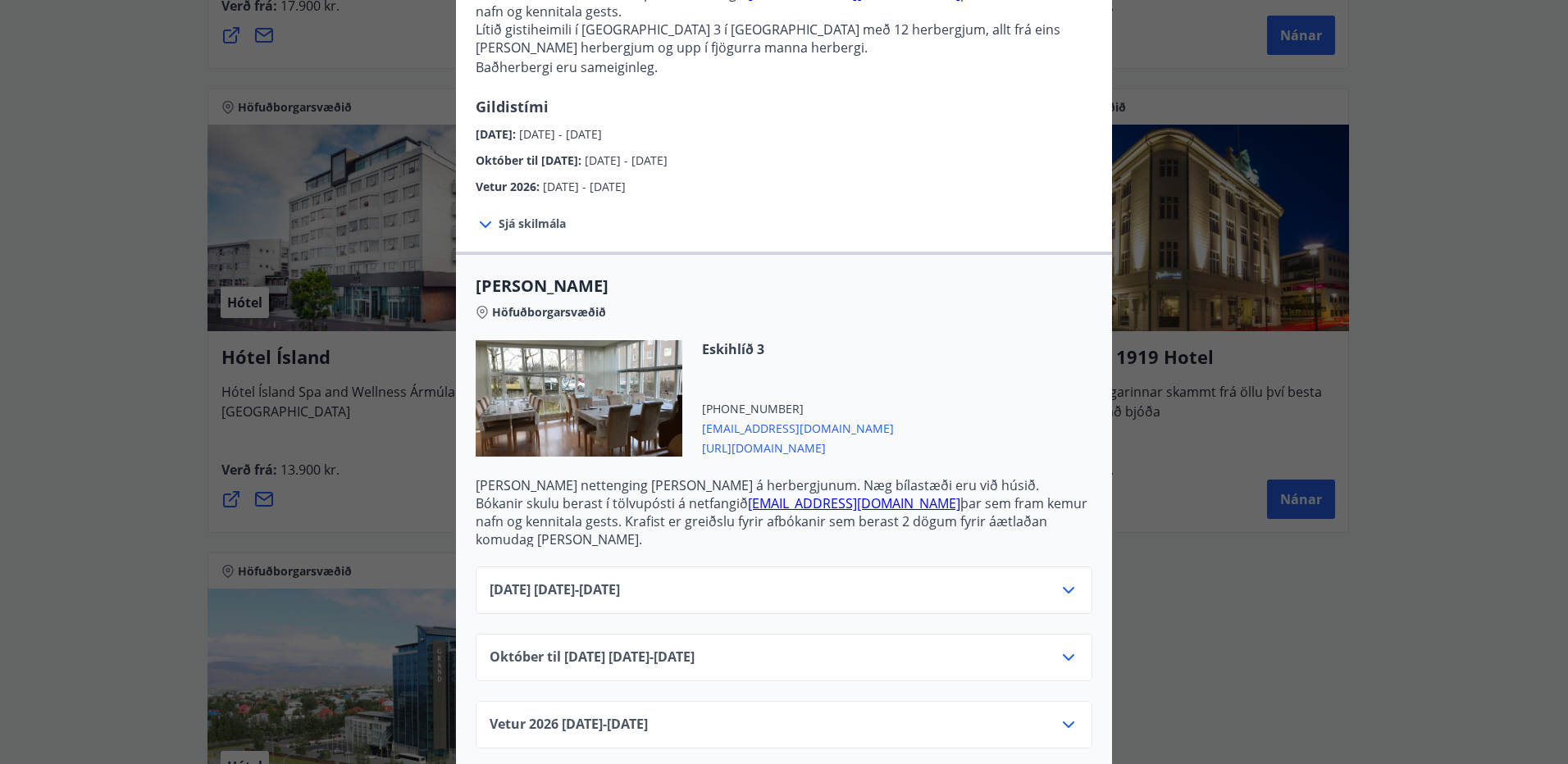
click at [866, 566] on div "September 2025 01.09.25 - 30.09.25" at bounding box center [784, 590] width 617 height 48
click at [1064, 587] on icon at bounding box center [1068, 590] width 11 height 7
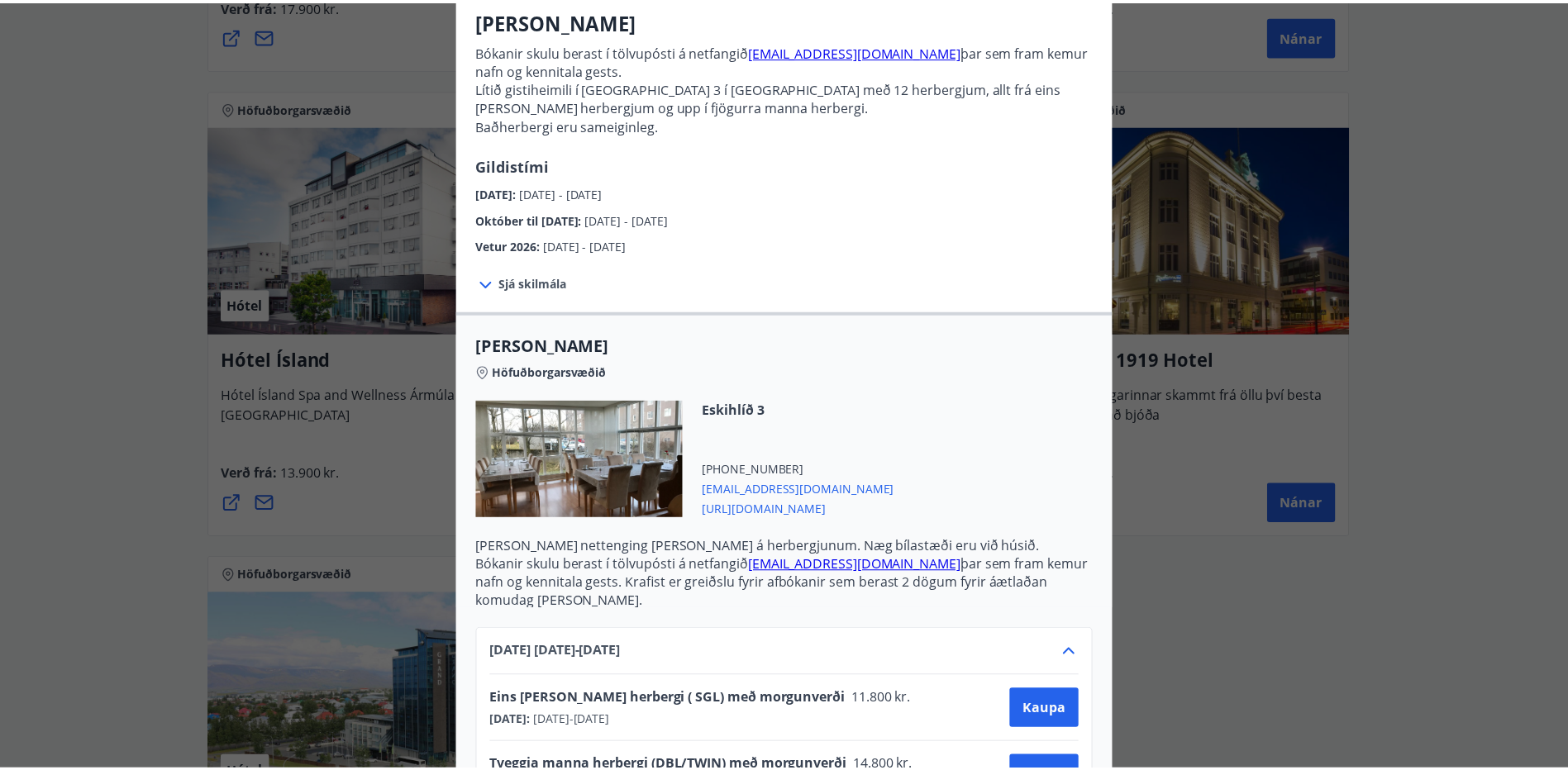
scroll to position [0, 0]
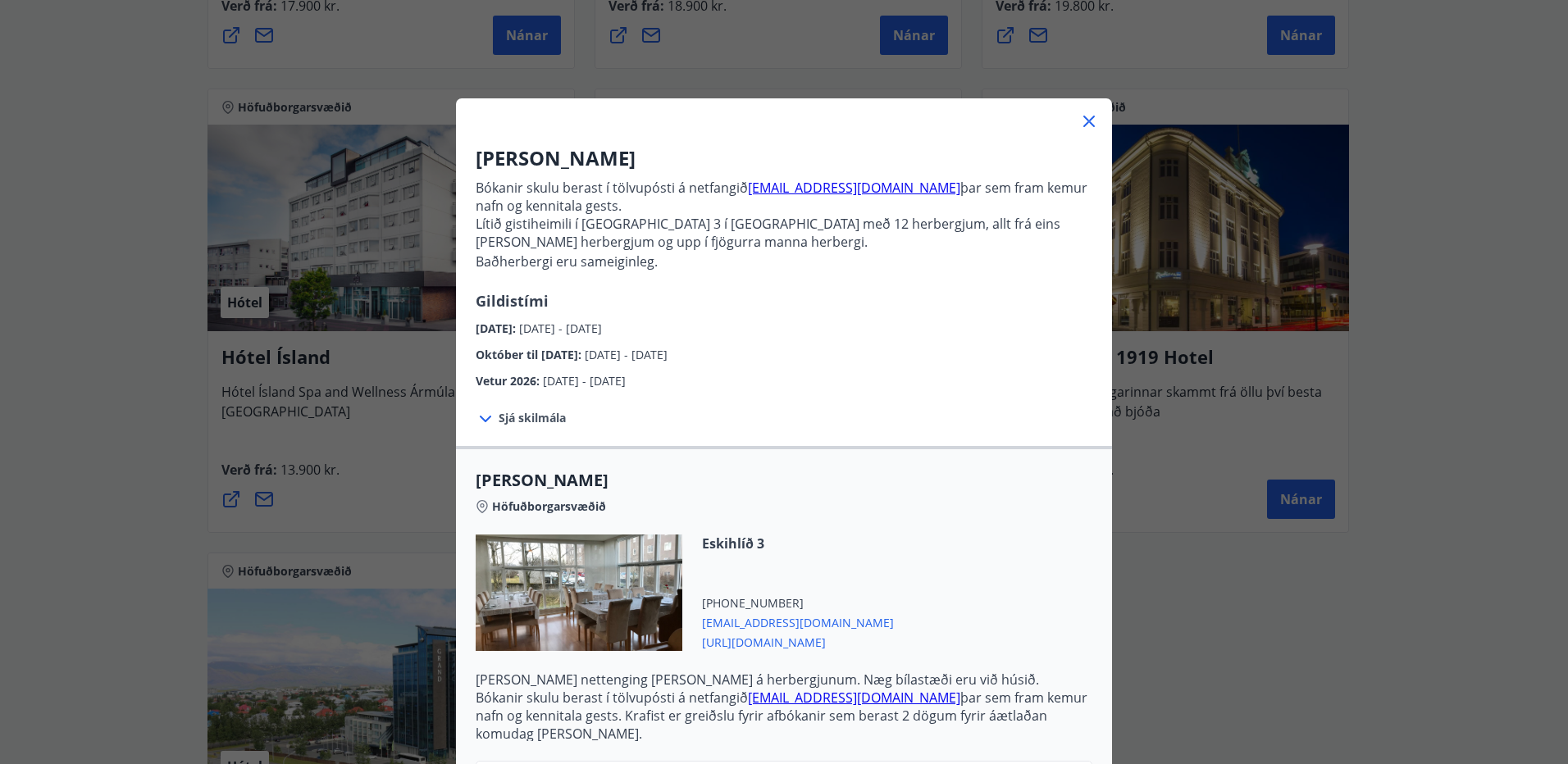
click at [1079, 122] on icon at bounding box center [1088, 121] width 20 height 20
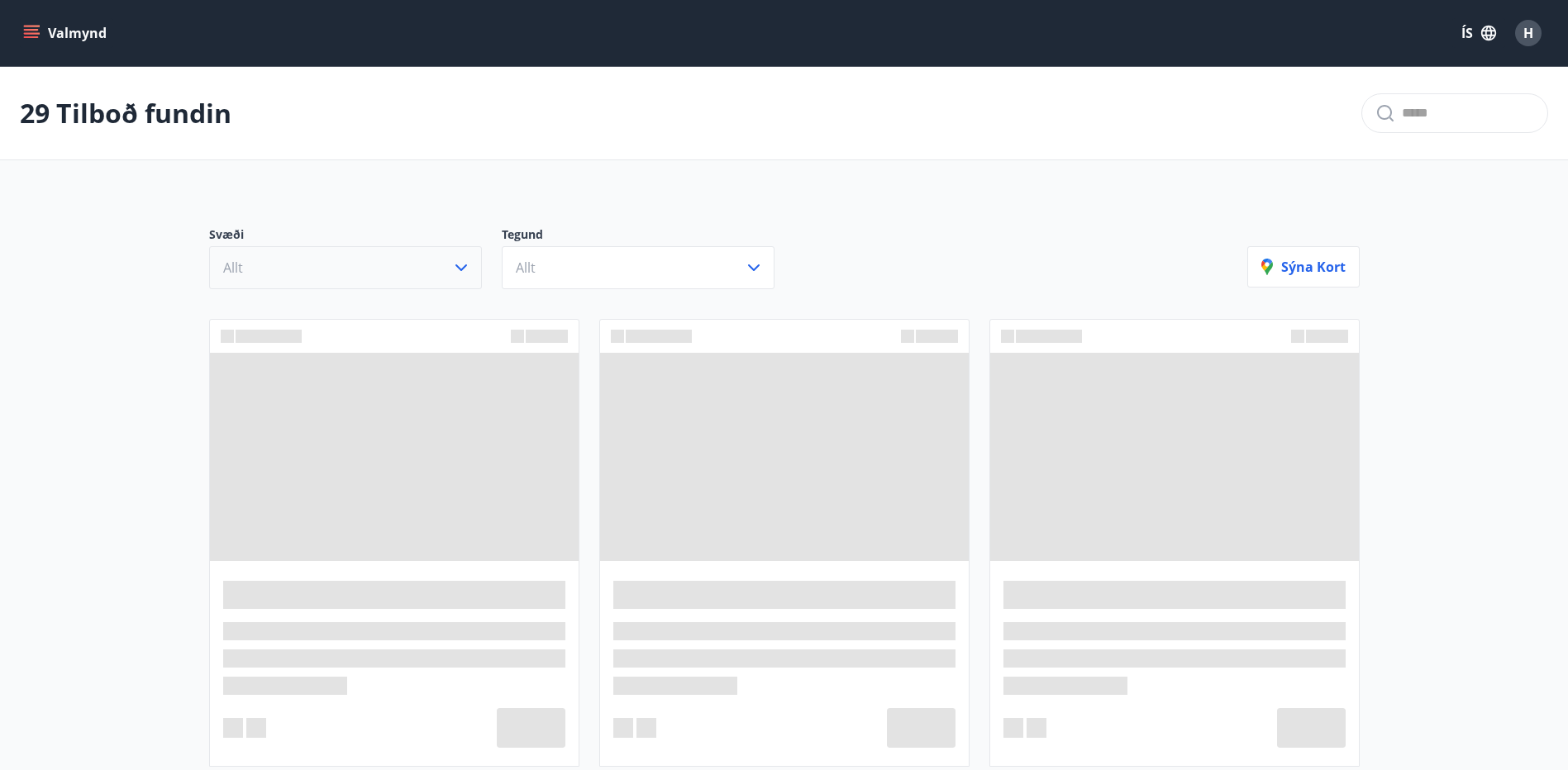
click at [360, 273] on button "Allt" at bounding box center [345, 267] width 273 height 43
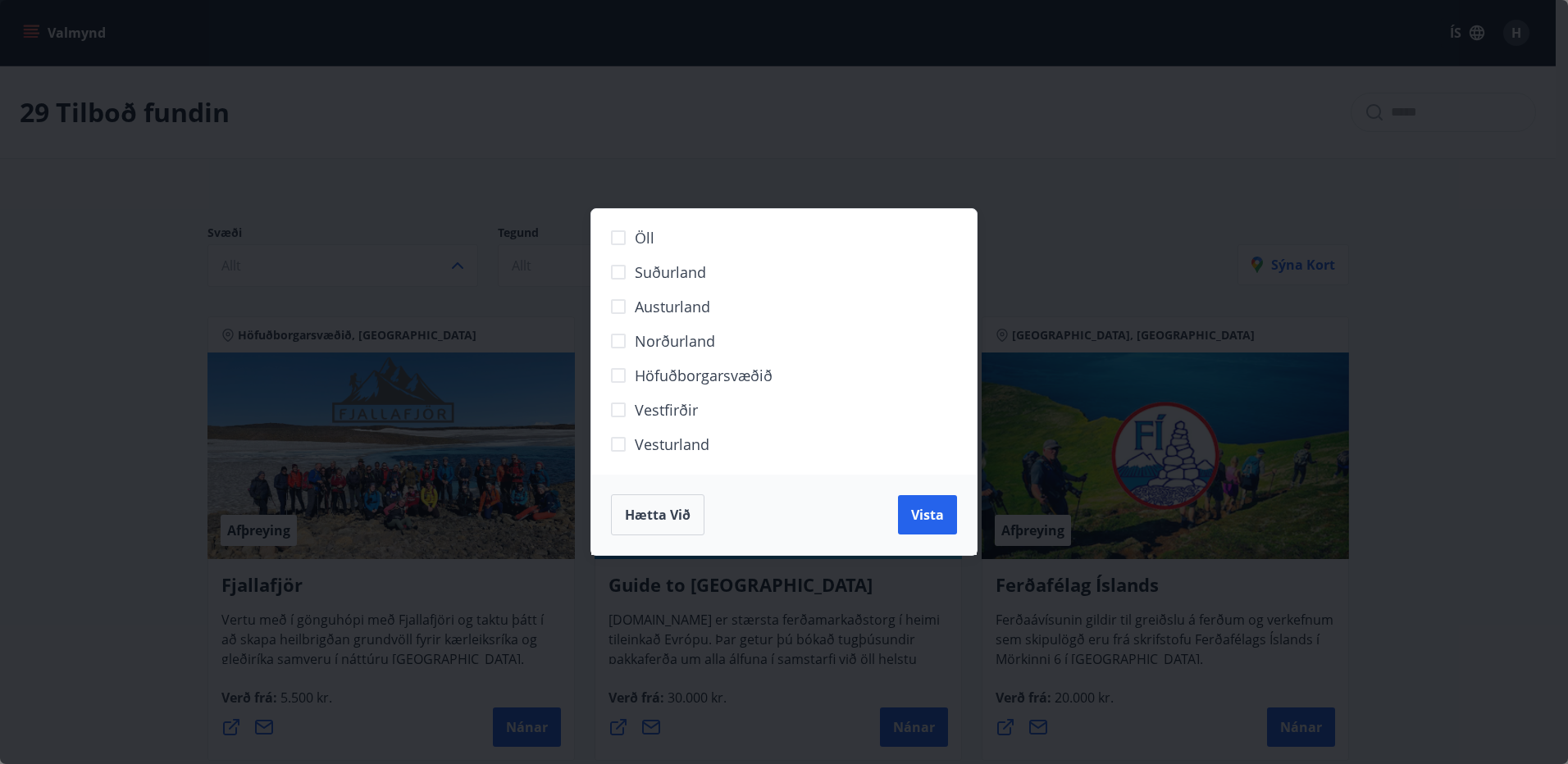
click at [704, 374] on span "Höfuðborgarsvæðið" at bounding box center [703, 375] width 138 height 22
click at [930, 516] on span "Vista" at bounding box center [927, 515] width 33 height 18
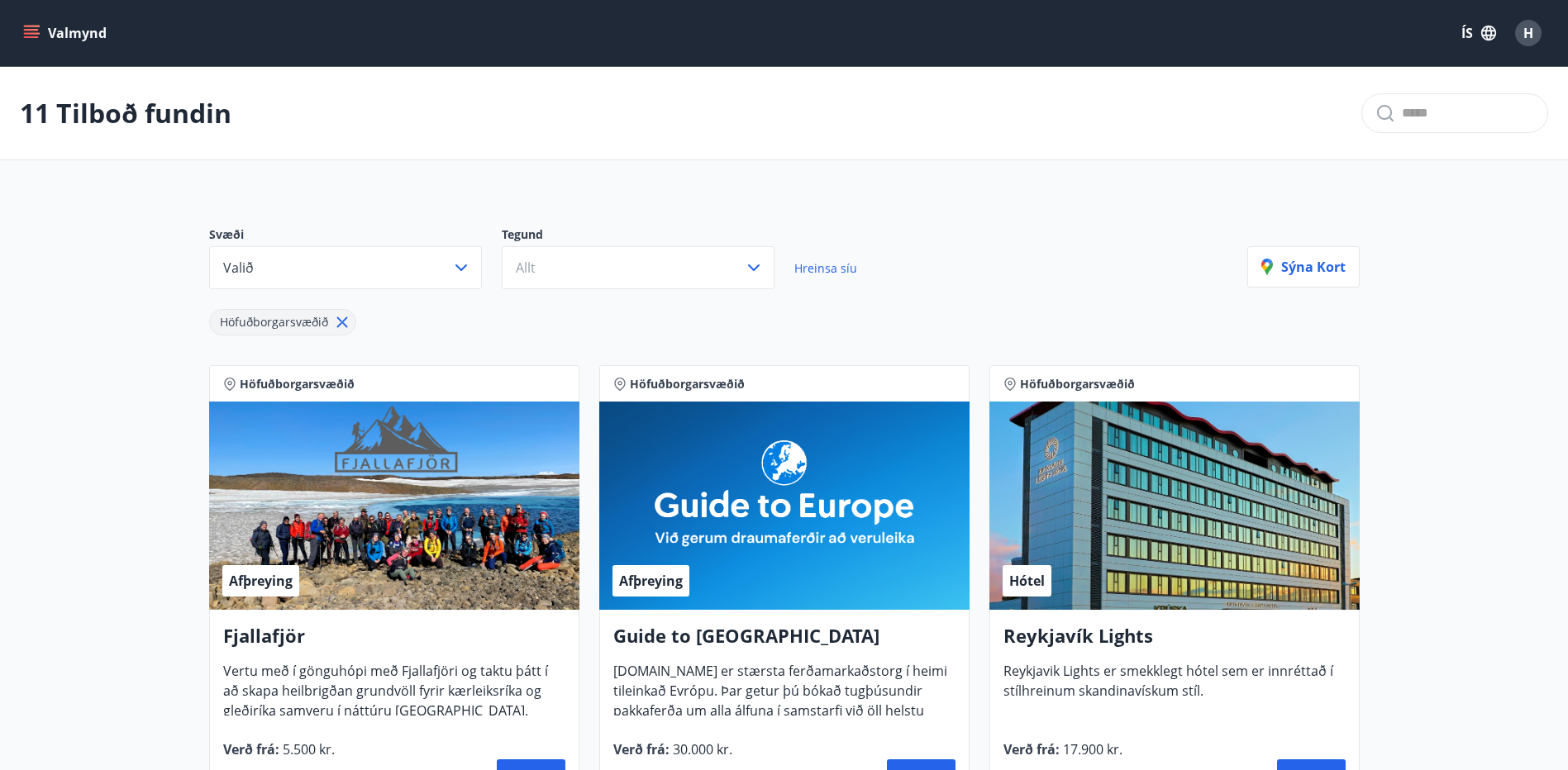
click at [90, 38] on button "Valmynd" at bounding box center [66, 32] width 94 height 29
click at [370, 102] on div "11 Tilboð fundin" at bounding box center [784, 113] width 1568 height 94
